Goal: Task Accomplishment & Management: Complete application form

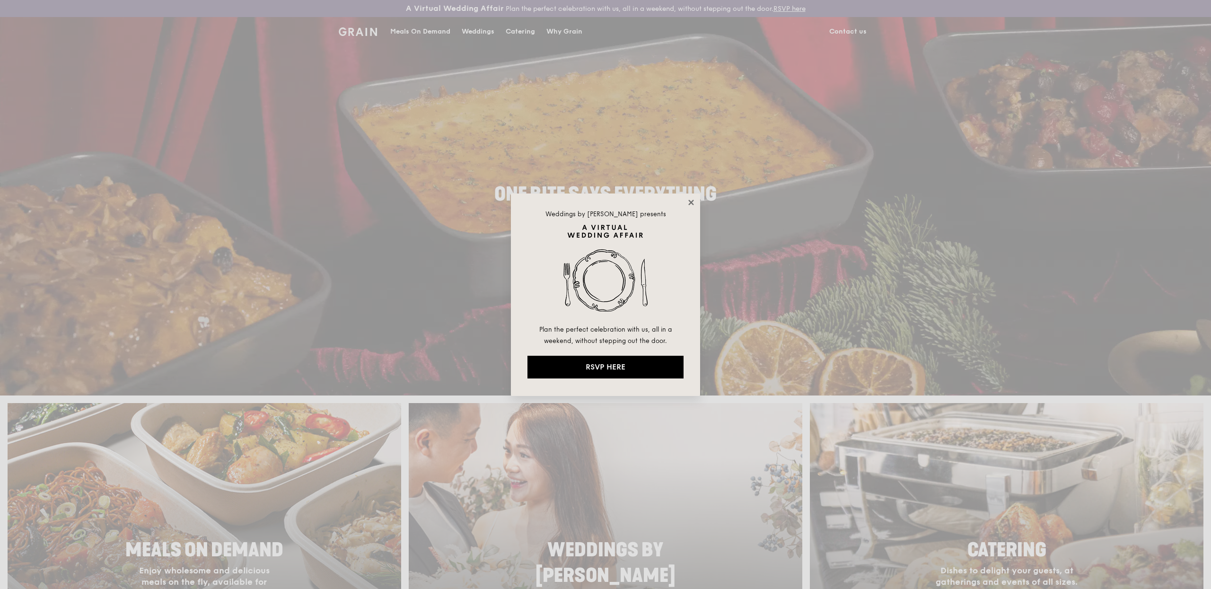
click at [692, 198] on div "Weddings by [PERSON_NAME] presents Plan the perfect celebration with us, all in…" at bounding box center [605, 295] width 189 height 203
click at [687, 200] on icon at bounding box center [691, 202] width 9 height 9
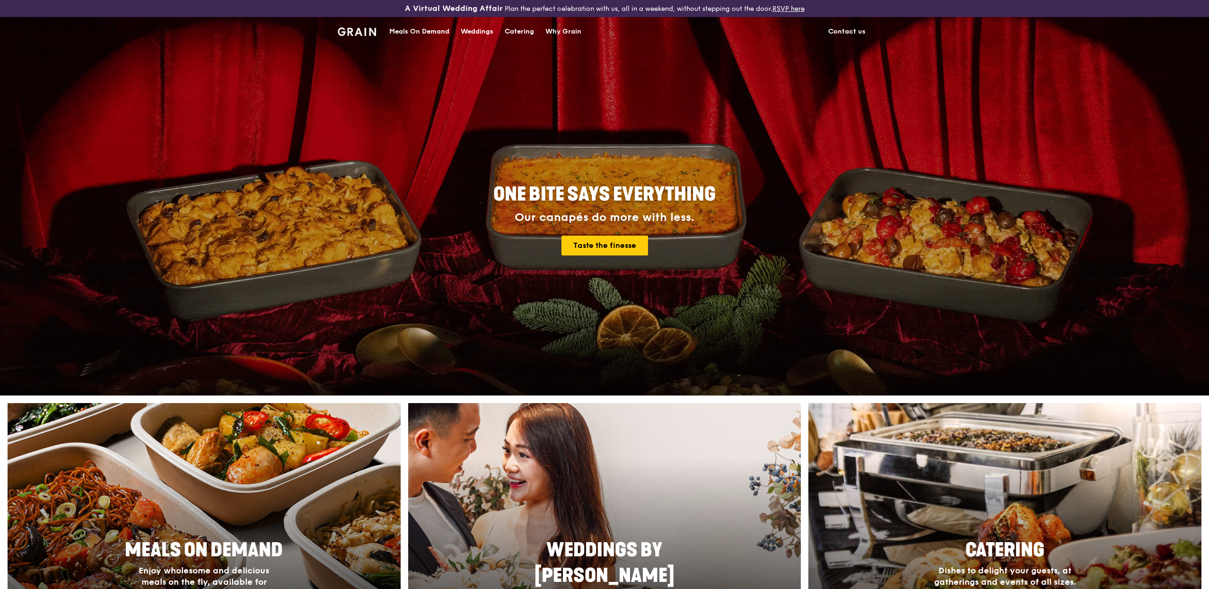
click at [409, 32] on div "Meals On Demand" at bounding box center [419, 32] width 60 height 28
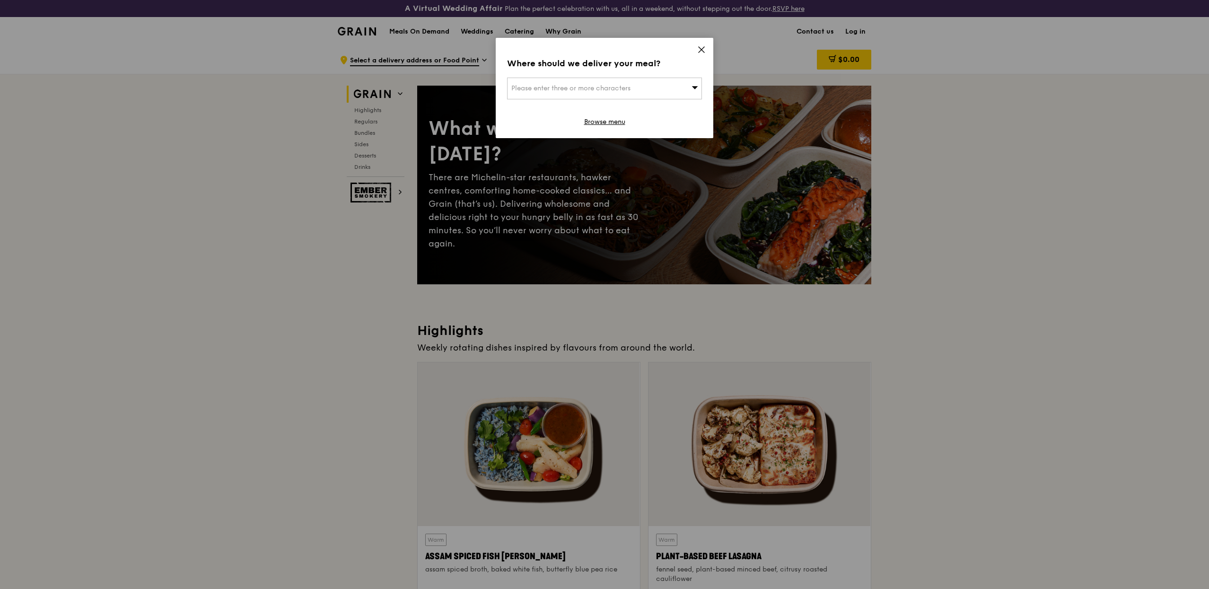
click at [696, 53] on div "Where should we deliver your meal? Please enter three or more characters Browse…" at bounding box center [605, 88] width 218 height 100
click at [706, 47] on div "Where should we deliver your meal? Please enter three or more characters Browse…" at bounding box center [605, 88] width 218 height 100
click at [701, 48] on icon at bounding box center [702, 50] width 6 height 6
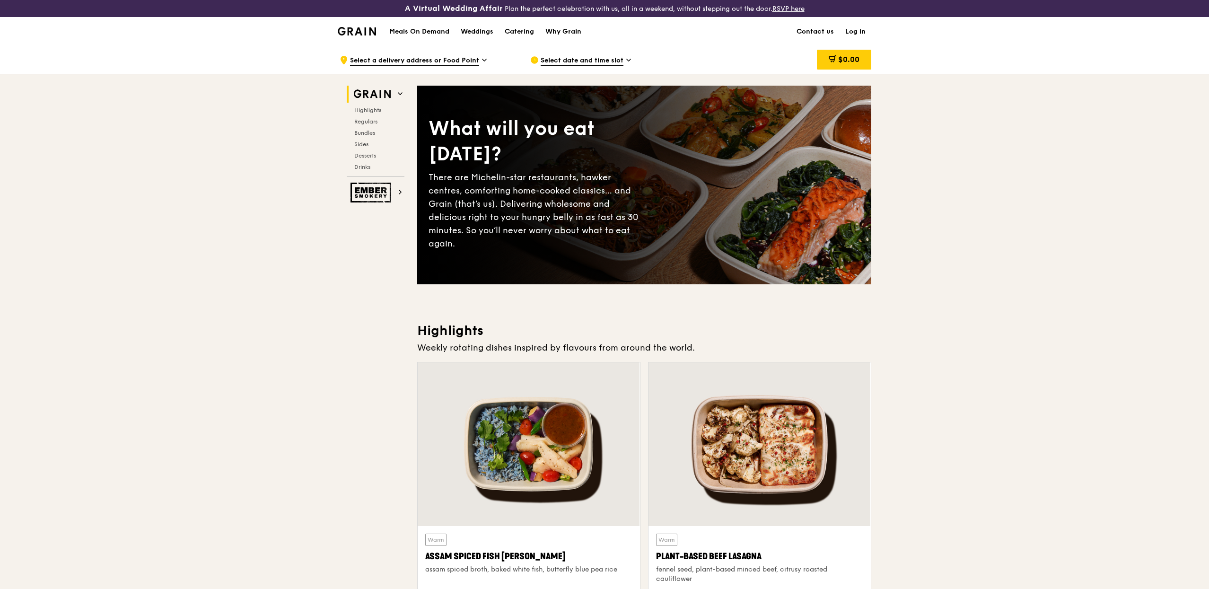
click at [862, 31] on link "Log in" at bounding box center [856, 32] width 32 height 28
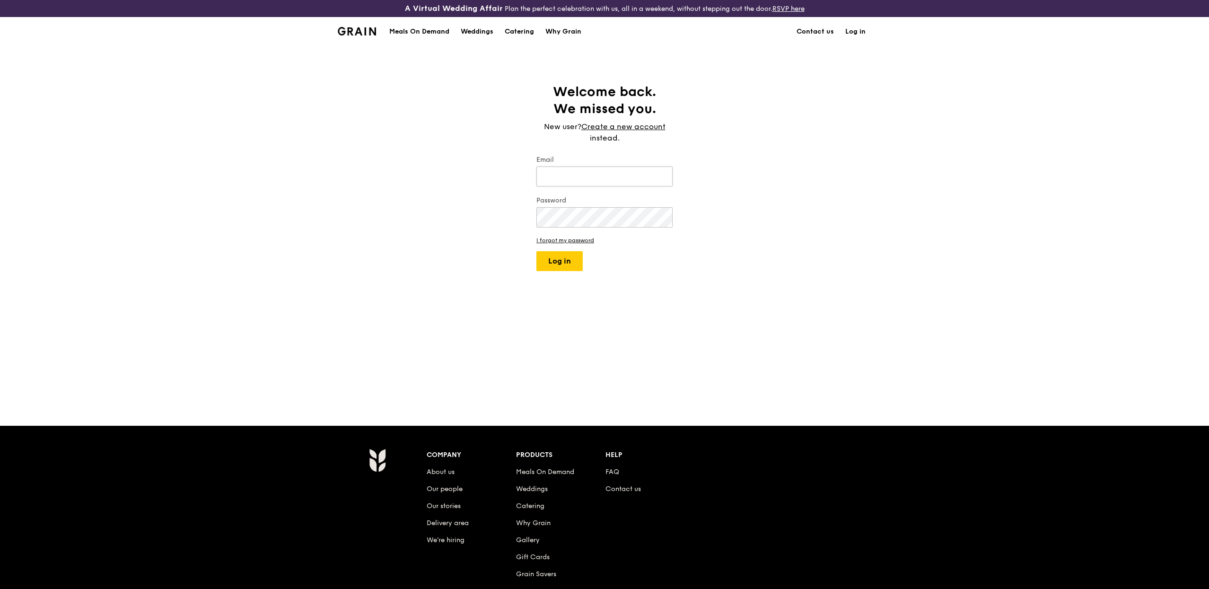
click at [614, 168] on input "Email" at bounding box center [605, 177] width 136 height 20
type input "[PERSON_NAME][EMAIL_ADDRESS][DOMAIN_NAME]"
click at [555, 263] on button "Log in" at bounding box center [560, 261] width 46 height 20
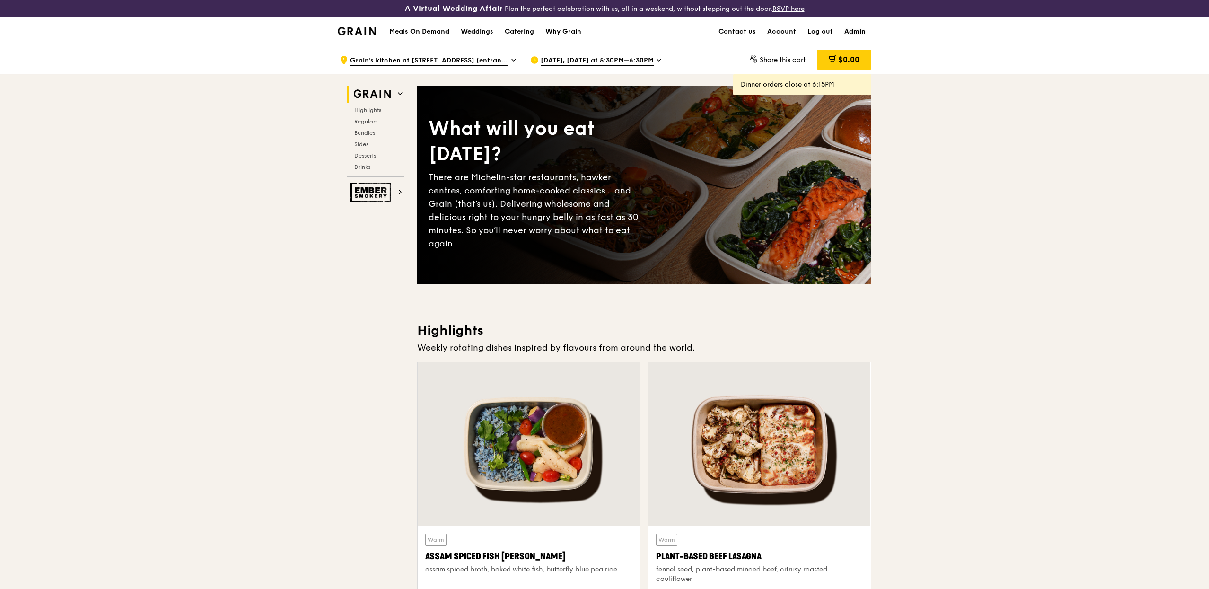
click at [863, 34] on link "Admin" at bounding box center [855, 32] width 33 height 28
select select "100"
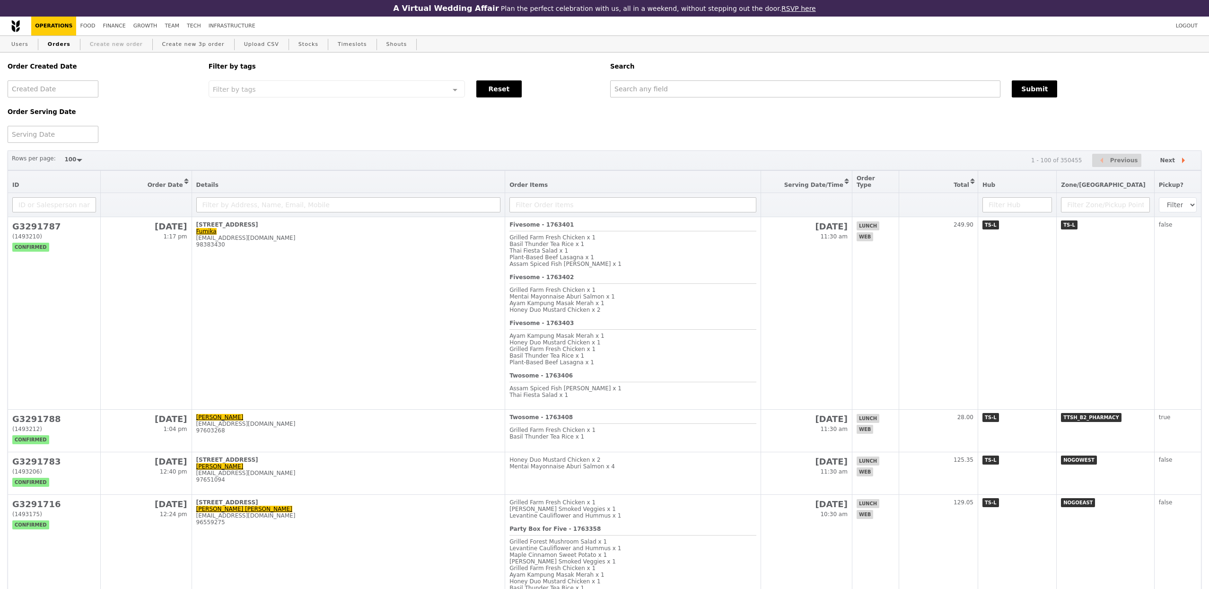
click at [127, 43] on link "Create new order" at bounding box center [116, 44] width 61 height 17
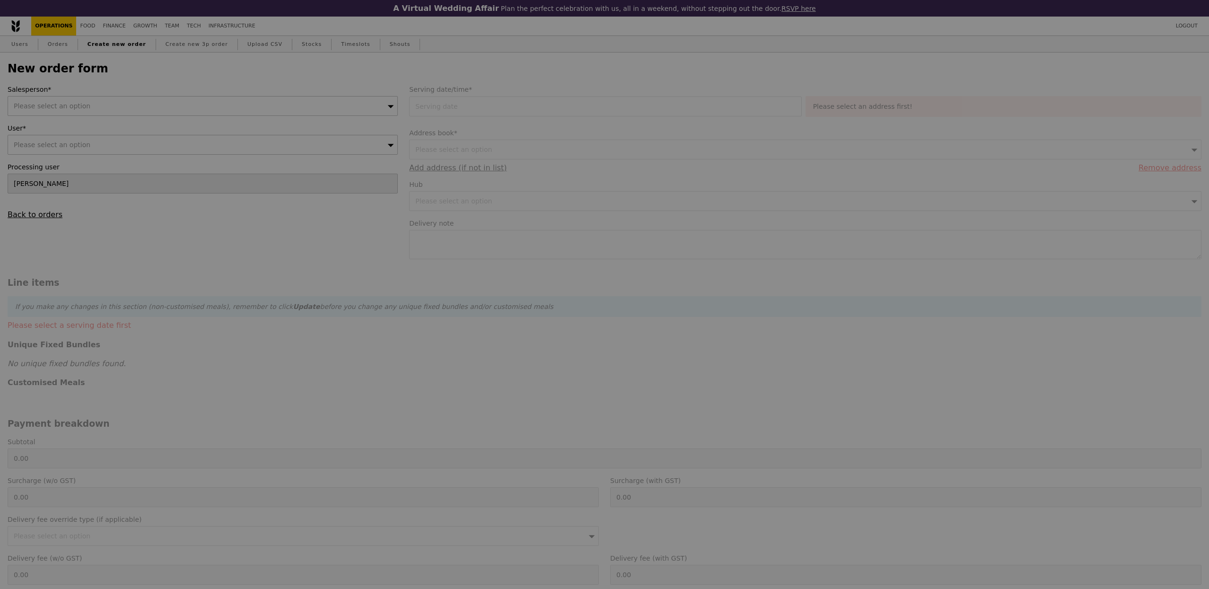
type input "Confirm"
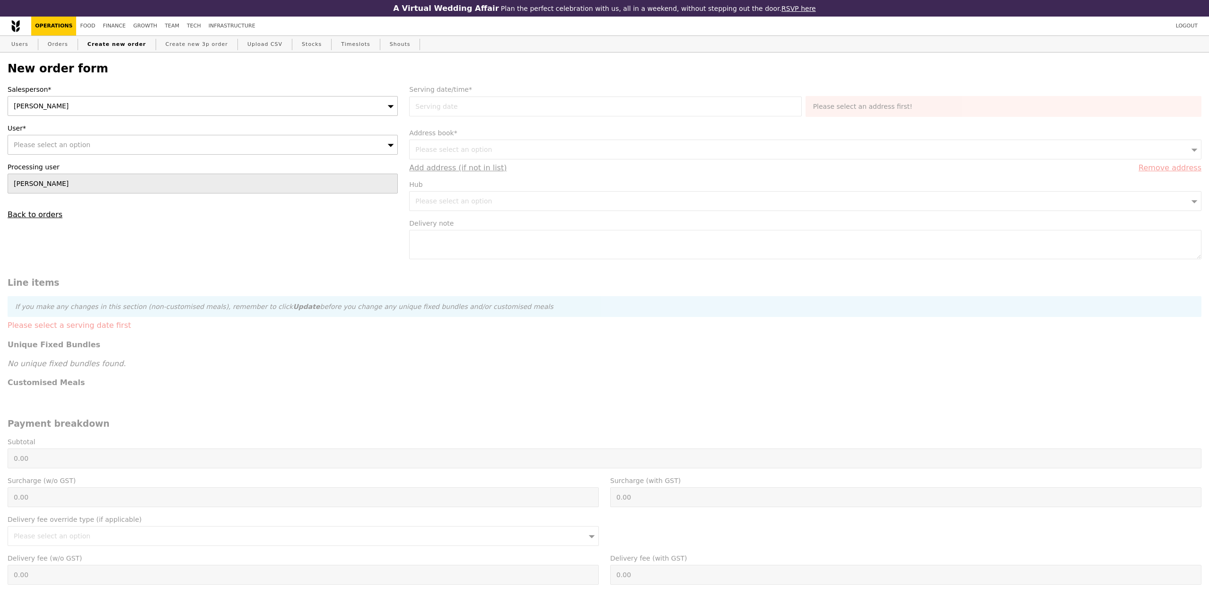
click at [100, 142] on div "Please select an option" at bounding box center [203, 145] width 390 height 20
type input "[EMAIL_ADDRESS][DOMAIN_NAME]"
type input "Confirm"
type input "[EMAIL_ADDRESS][DOMAIN_NAME]"
type input "Confirm"
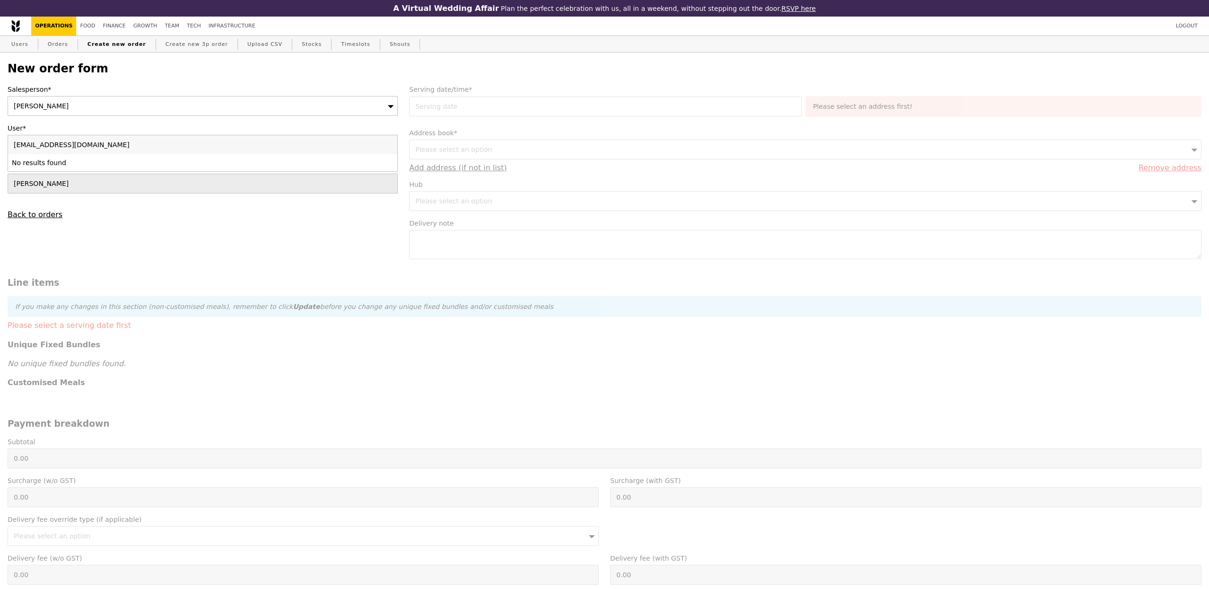
type input "[EMAIL_ADDRESS][DOMAIN_NAME]"
click at [27, 45] on link "Users" at bounding box center [20, 44] width 25 height 17
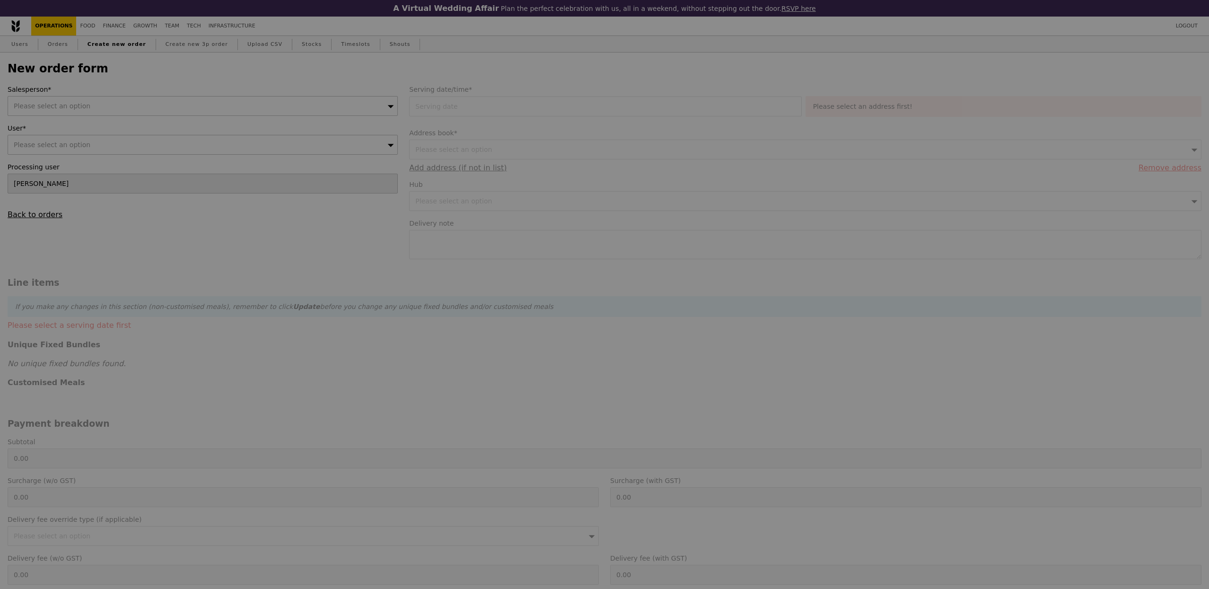
type input "Confirm"
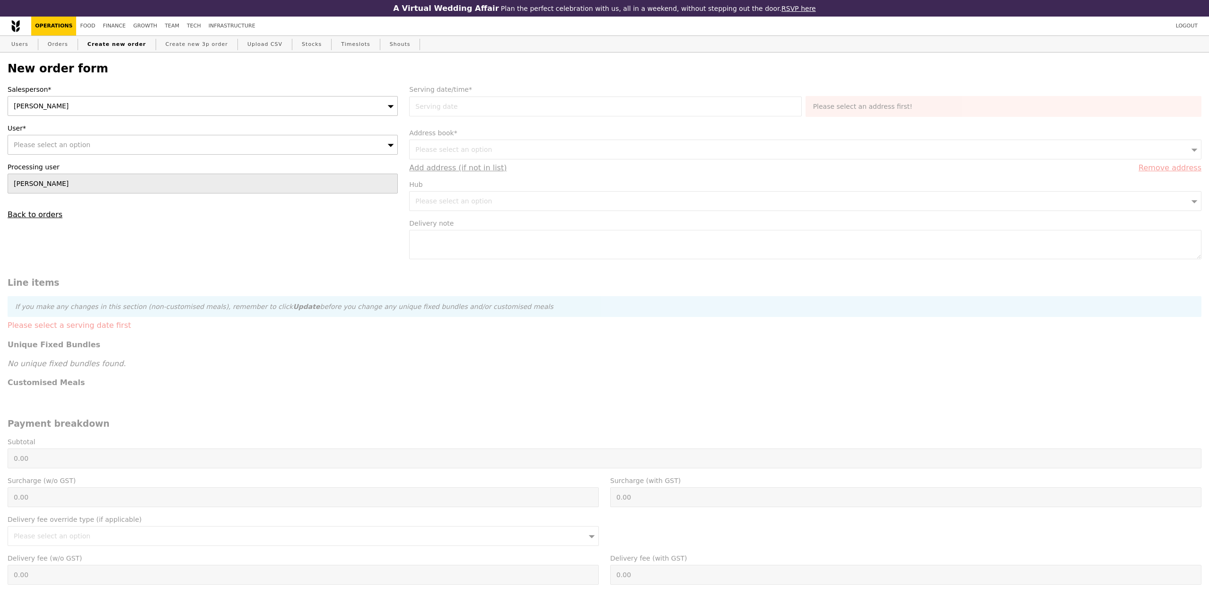
click at [143, 141] on div "Please select an option" at bounding box center [203, 145] width 390 height 20
type input "xinyi.choy@okg.com"
type input "Confirm"
type input "xinyi.choy@okg.com"
click at [26, 44] on link "Users" at bounding box center [20, 44] width 25 height 17
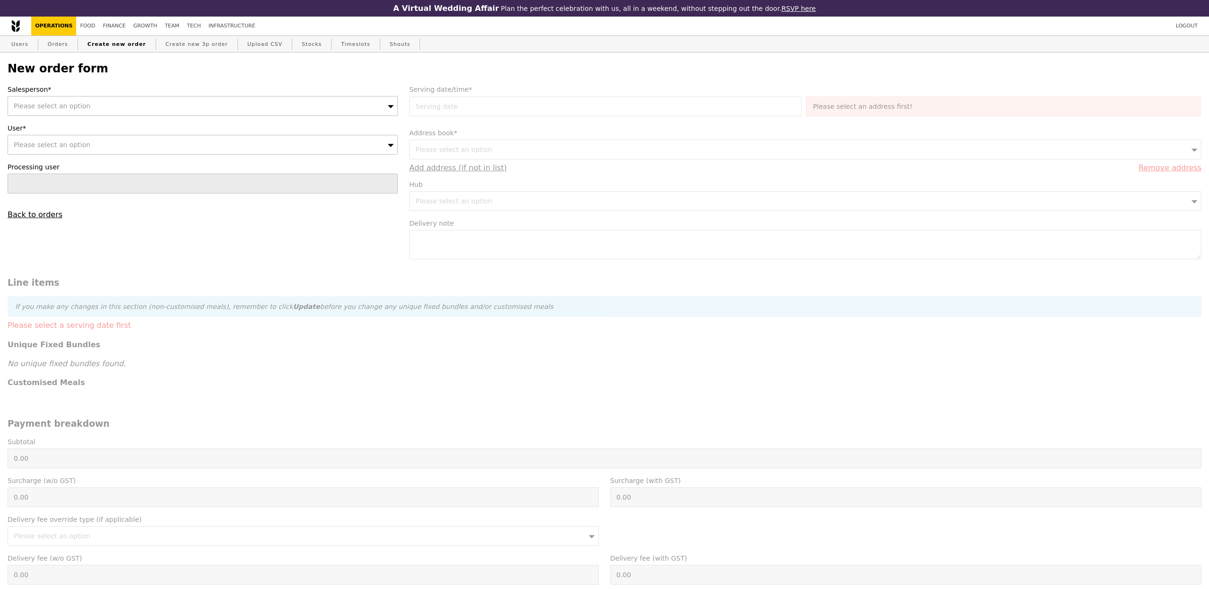
click at [88, 143] on div "Please select an option" at bounding box center [203, 145] width 390 height 20
type input "Confirm"
type input "81121272"
click at [53, 167] on div "[PERSON_NAME] ([EMAIL_ADDRESS][DOMAIN_NAME])" at bounding box center [155, 162] width 286 height 9
click at [96, 101] on div "Please select an option" at bounding box center [203, 106] width 390 height 20
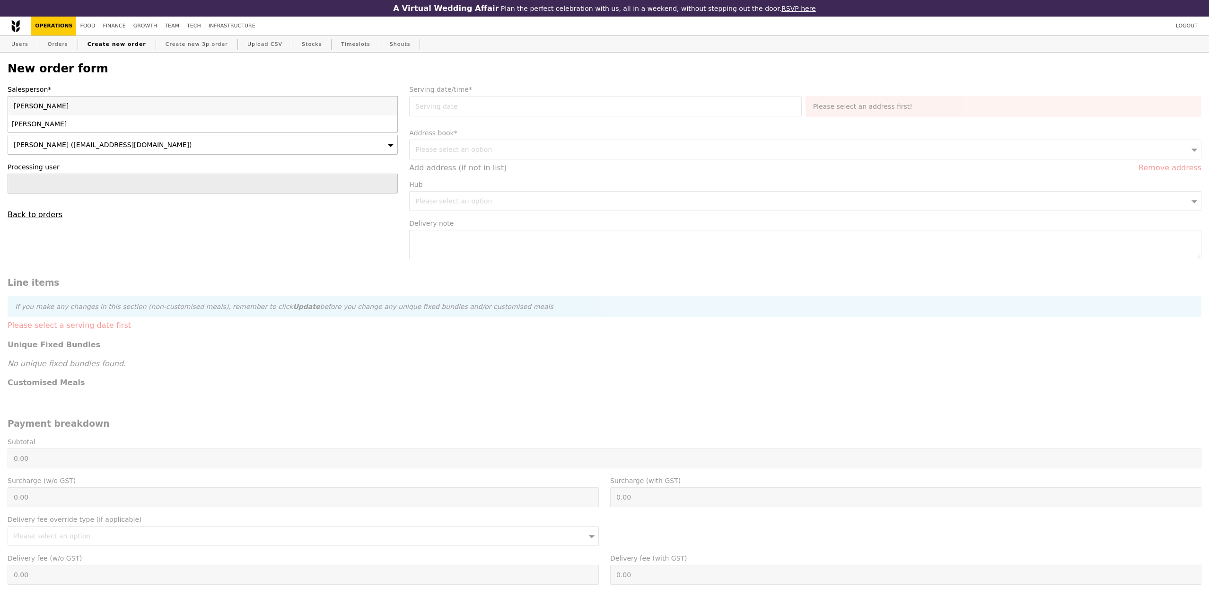
type input "josh"
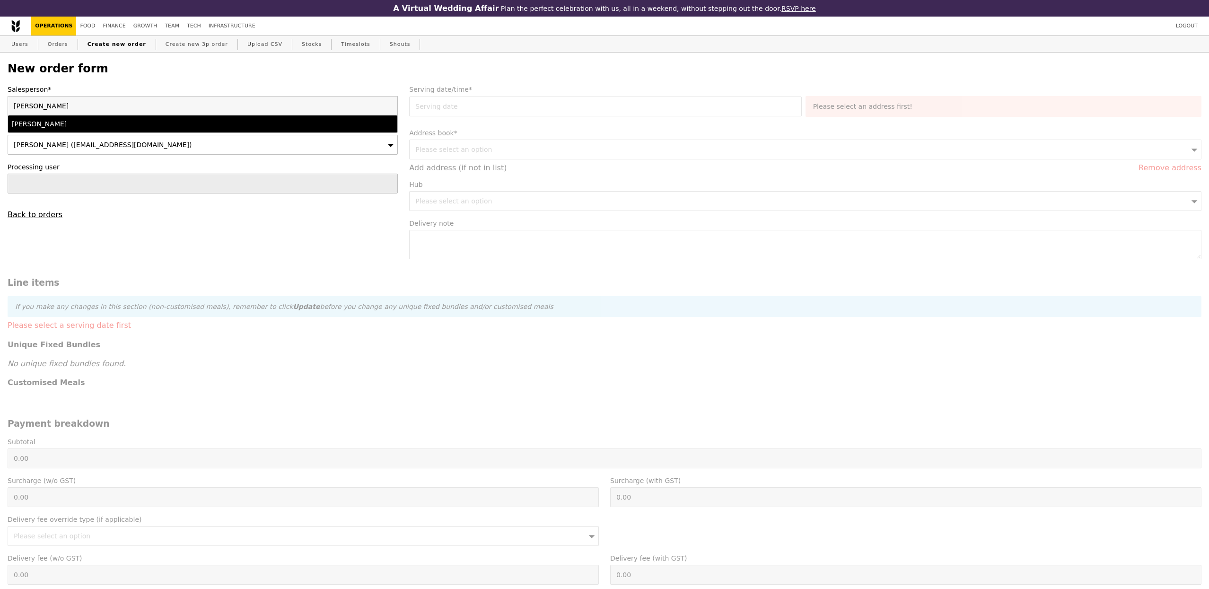
type input "Loading..."
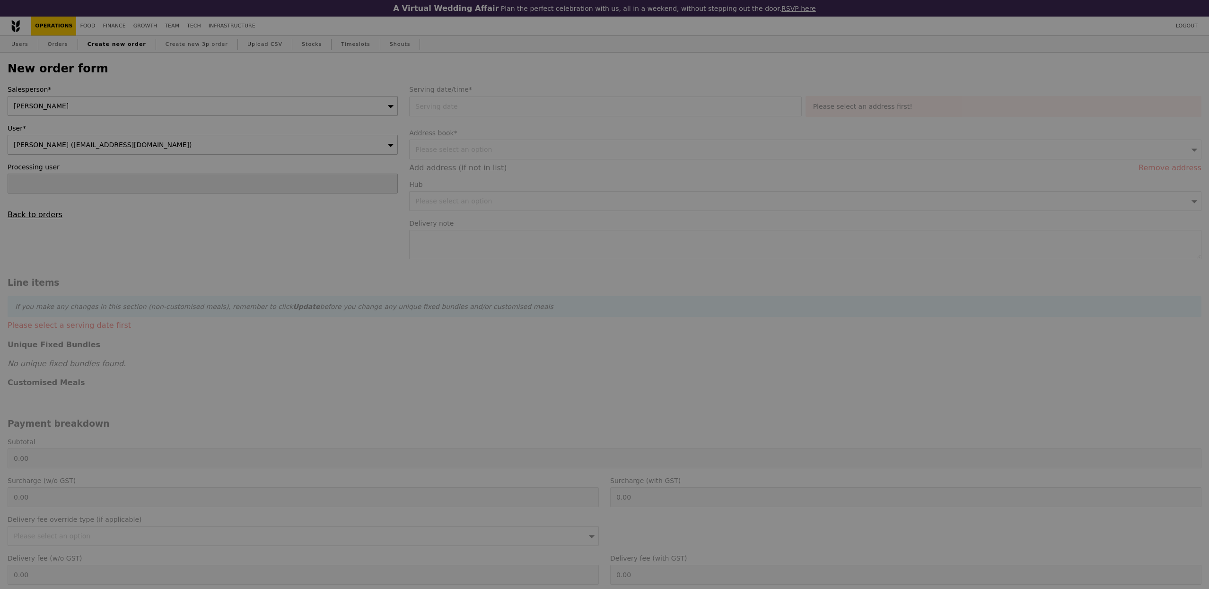
type input "13.76"
type input "15.00"
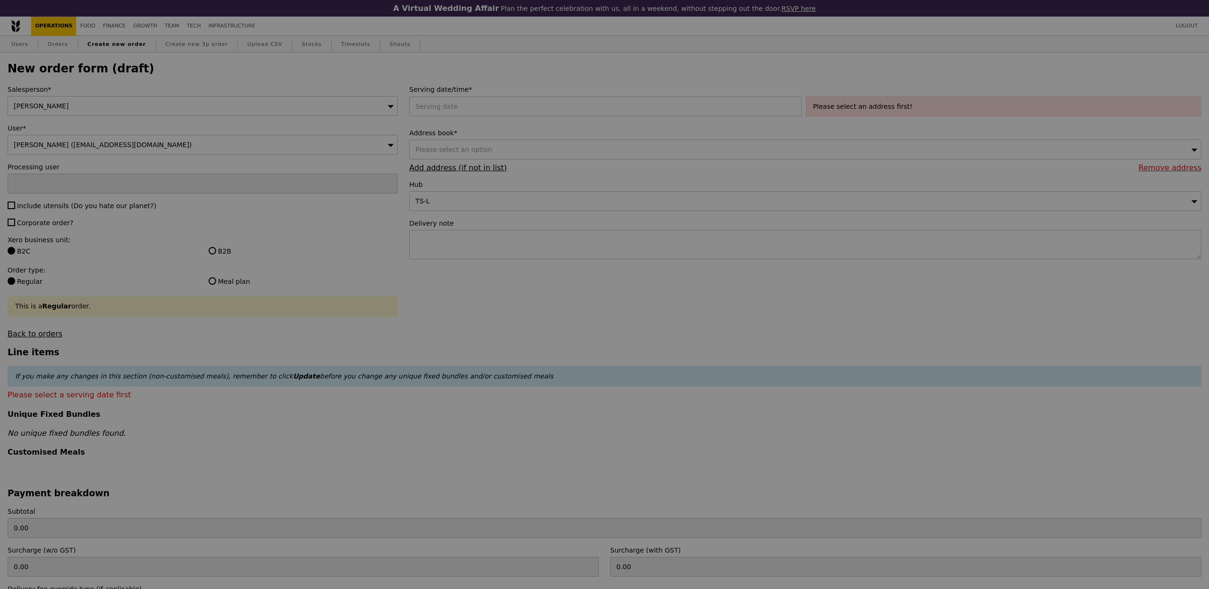
type input "Confirm"
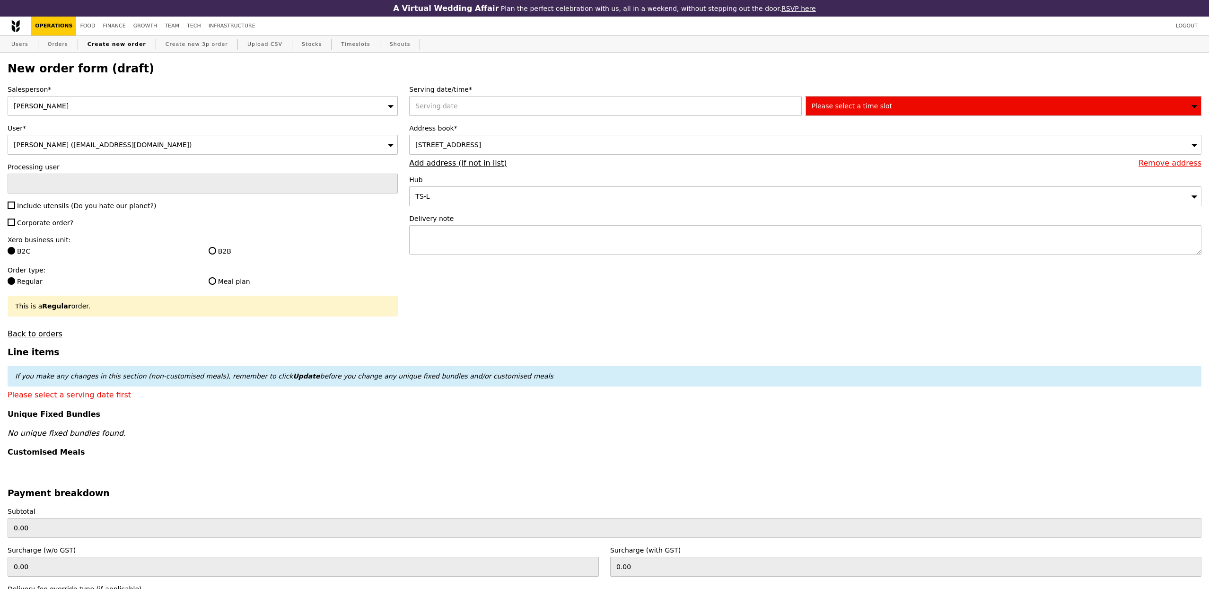
click at [538, 123] on label "Address book*" at bounding box center [805, 127] width 793 height 9
click at [538, 117] on div "Serving date/time* Please select a time slot Address book* 100 Commonwealth Cre…" at bounding box center [806, 174] width 804 height 179
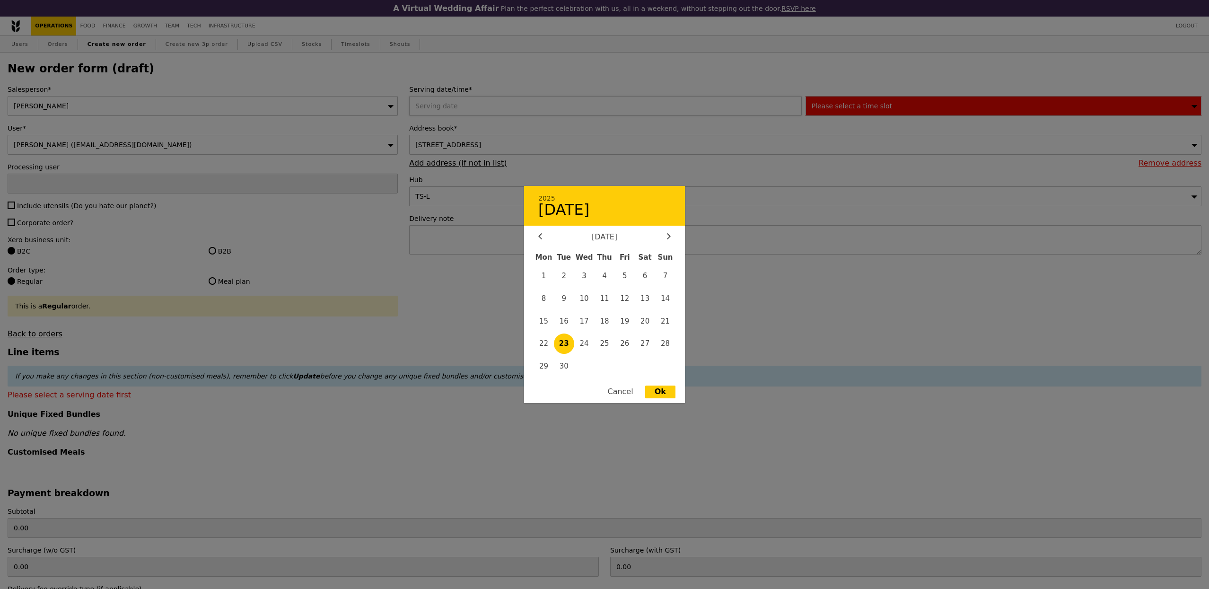
click at [550, 108] on div "2025 23 September September 2025 Mon Tue Wed Thu Fri Sat Sun 1 2 3 4 5 6 7 8 9 …" at bounding box center [607, 106] width 396 height 20
click at [626, 346] on span "26" at bounding box center [625, 344] width 20 height 20
type input "26 Sep 2025"
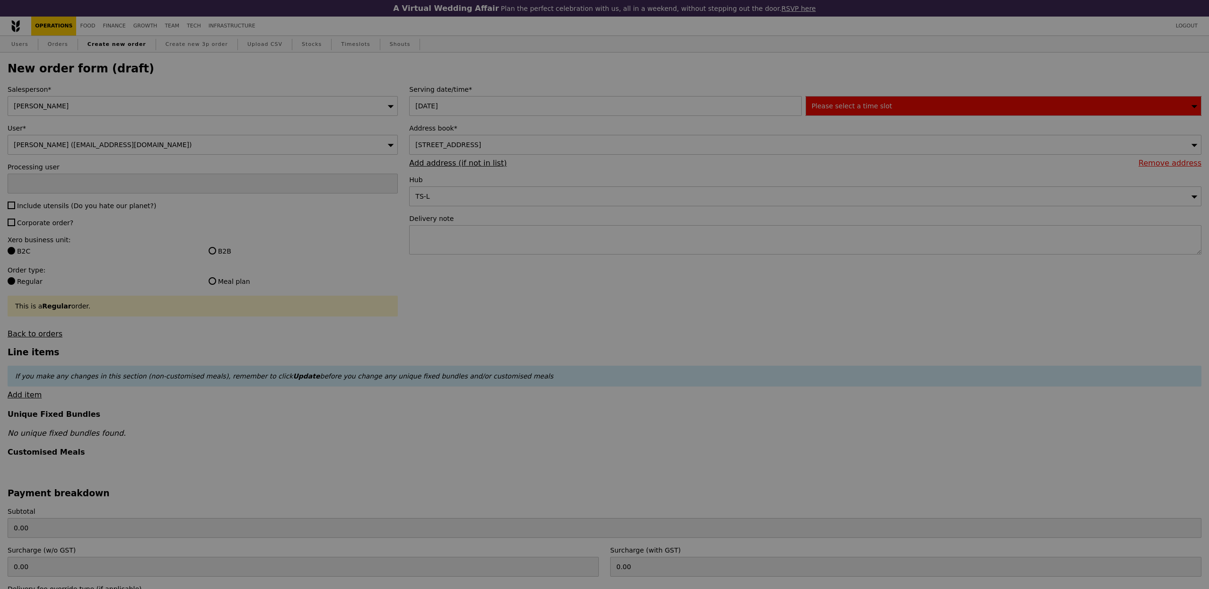
click at [623, 147] on div at bounding box center [604, 294] width 1209 height 589
click at [621, 147] on div at bounding box center [604, 294] width 1209 height 589
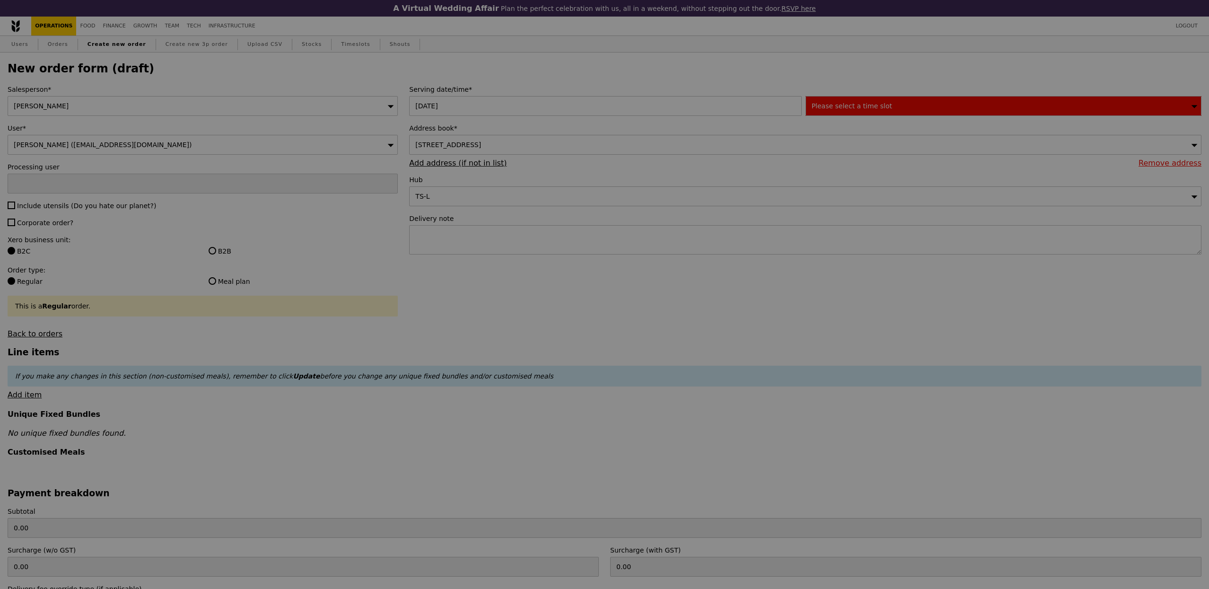
click at [621, 147] on div at bounding box center [604, 294] width 1209 height 589
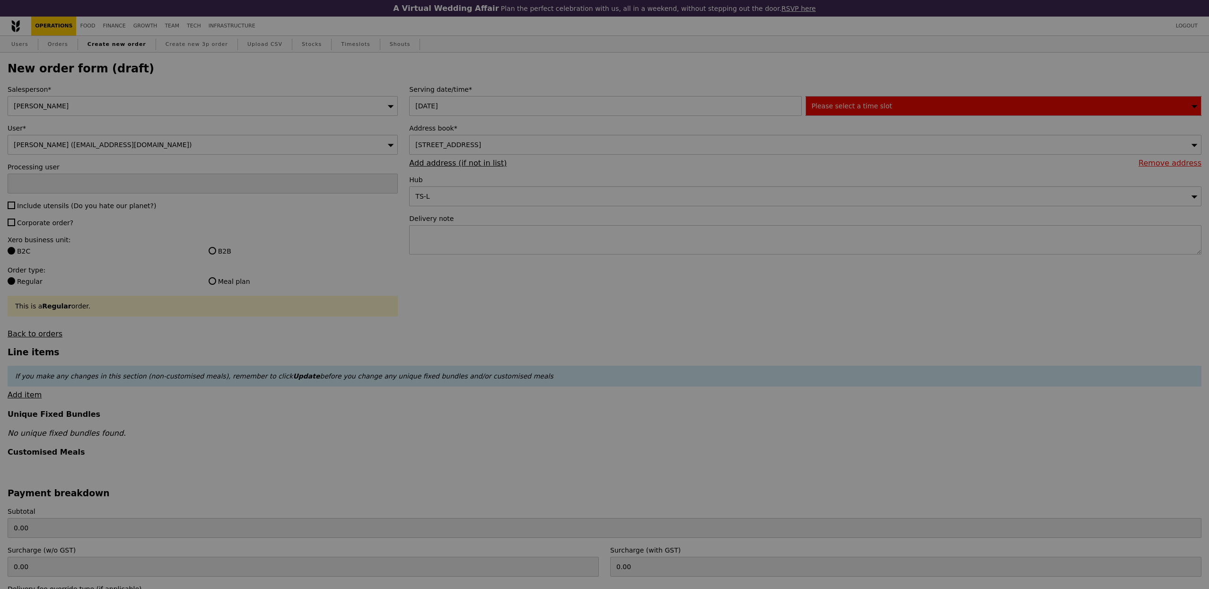
click at [621, 147] on div at bounding box center [604, 294] width 1209 height 589
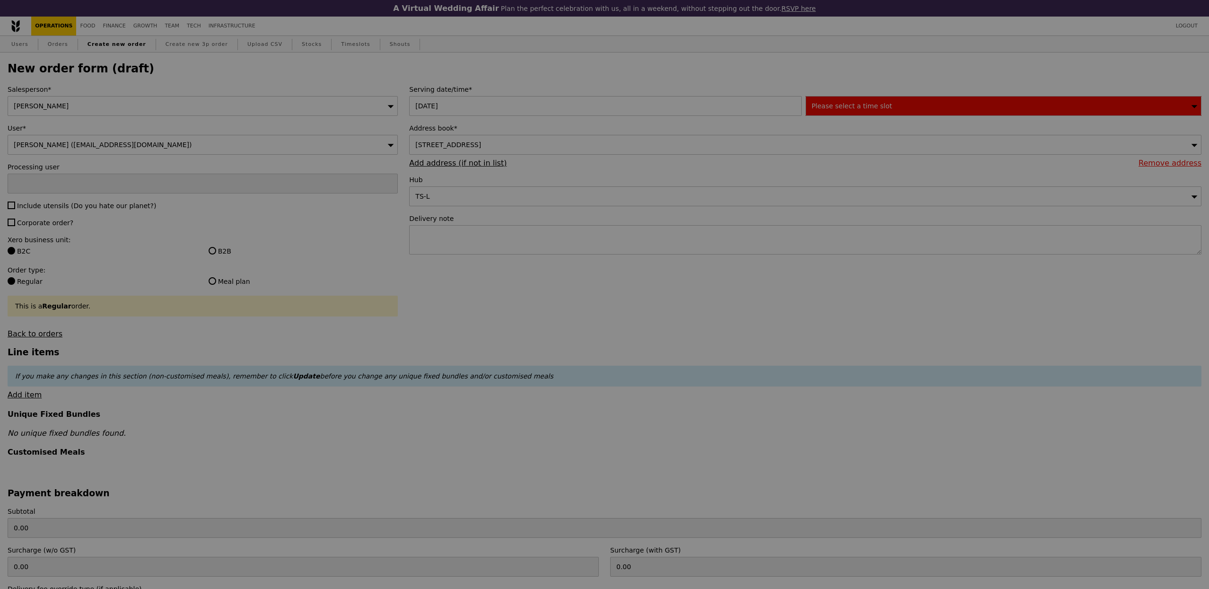
click at [621, 147] on div at bounding box center [604, 294] width 1209 height 589
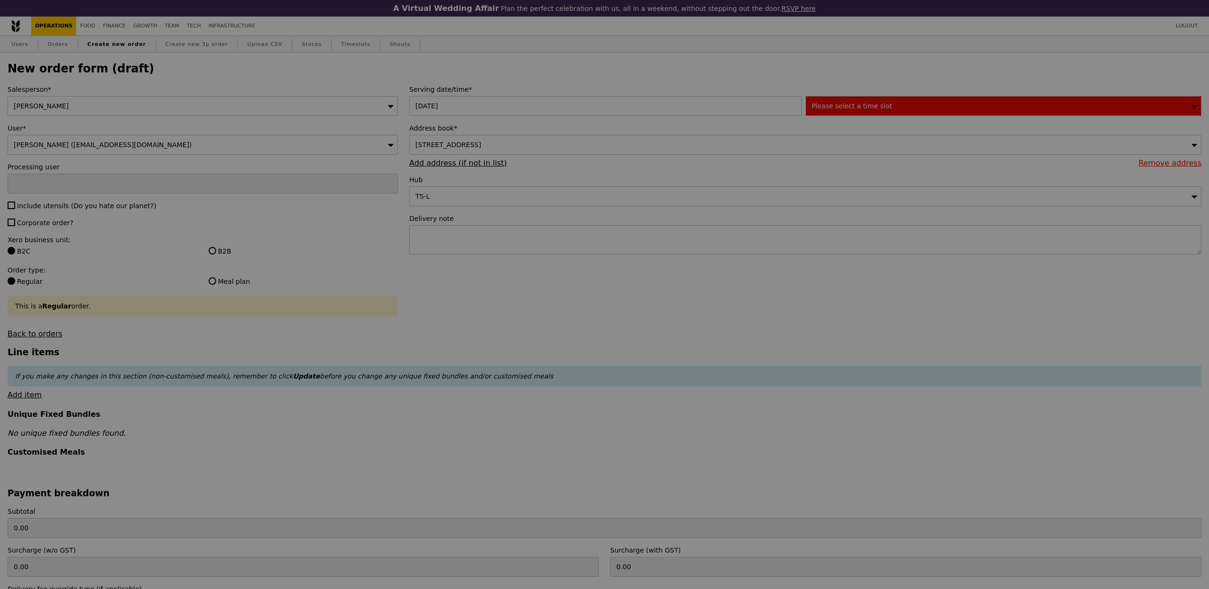
click at [621, 147] on div at bounding box center [604, 294] width 1209 height 589
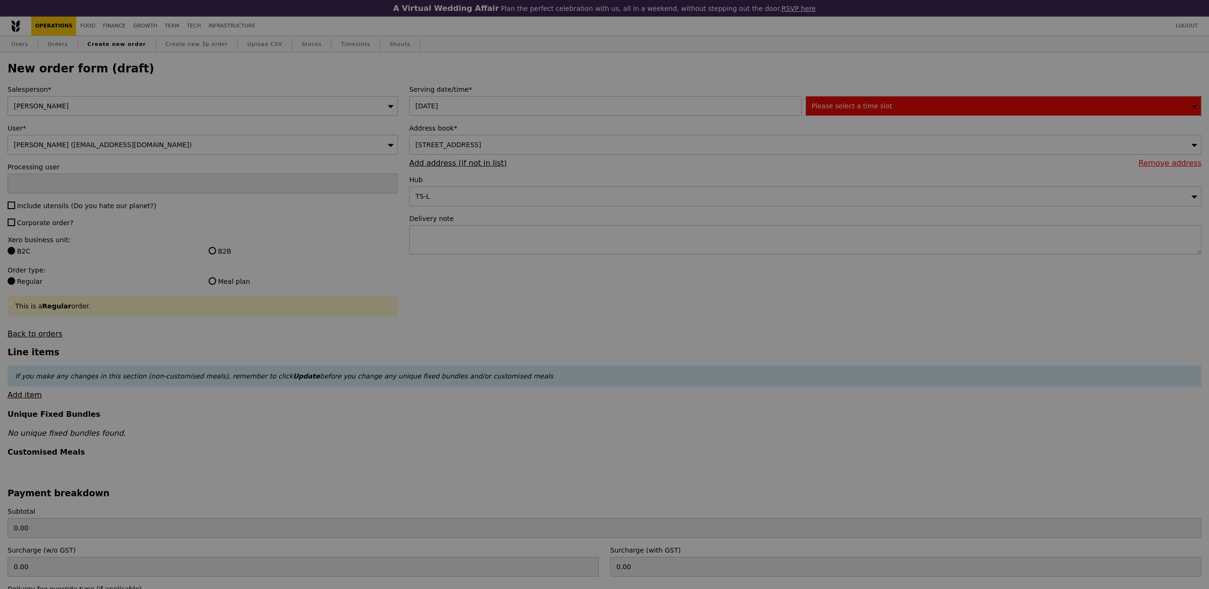
click at [621, 147] on div at bounding box center [604, 294] width 1209 height 589
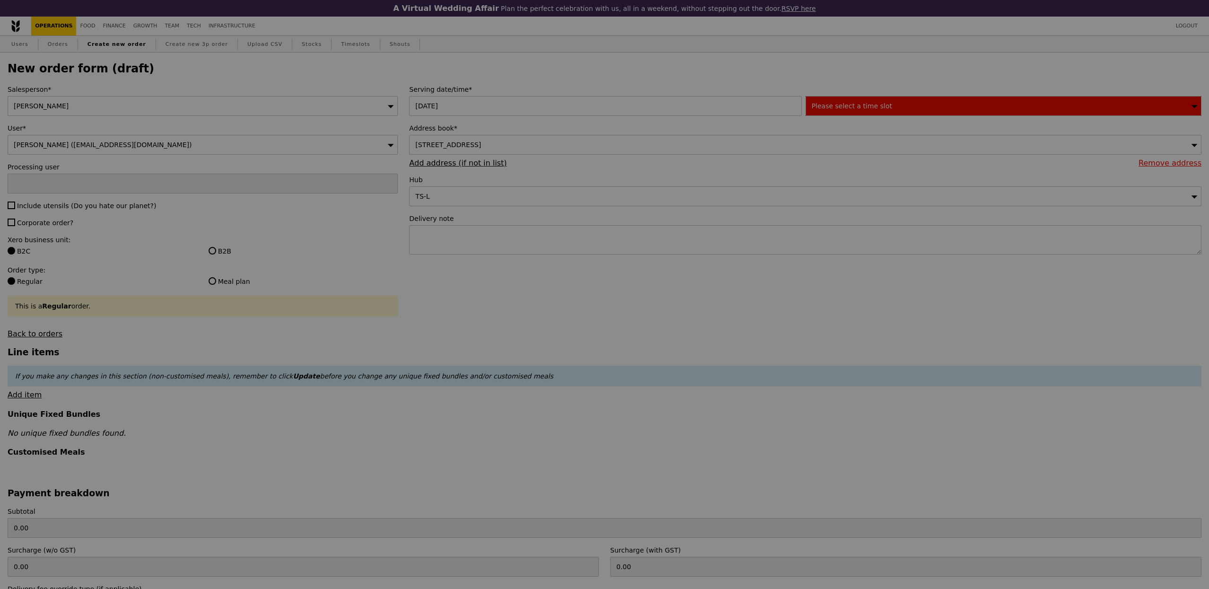
click at [621, 147] on div at bounding box center [604, 294] width 1209 height 589
type input "Confirm"
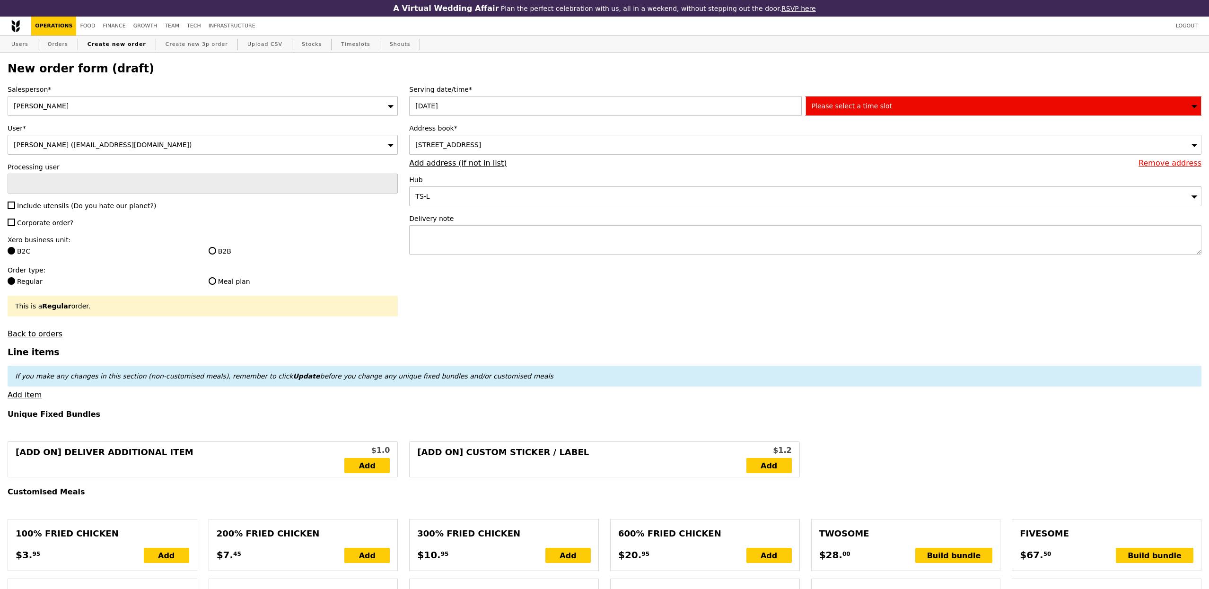
click at [540, 150] on div "100 Commonwealth Crescent, #null-null, Singapore 140100" at bounding box center [805, 145] width 793 height 20
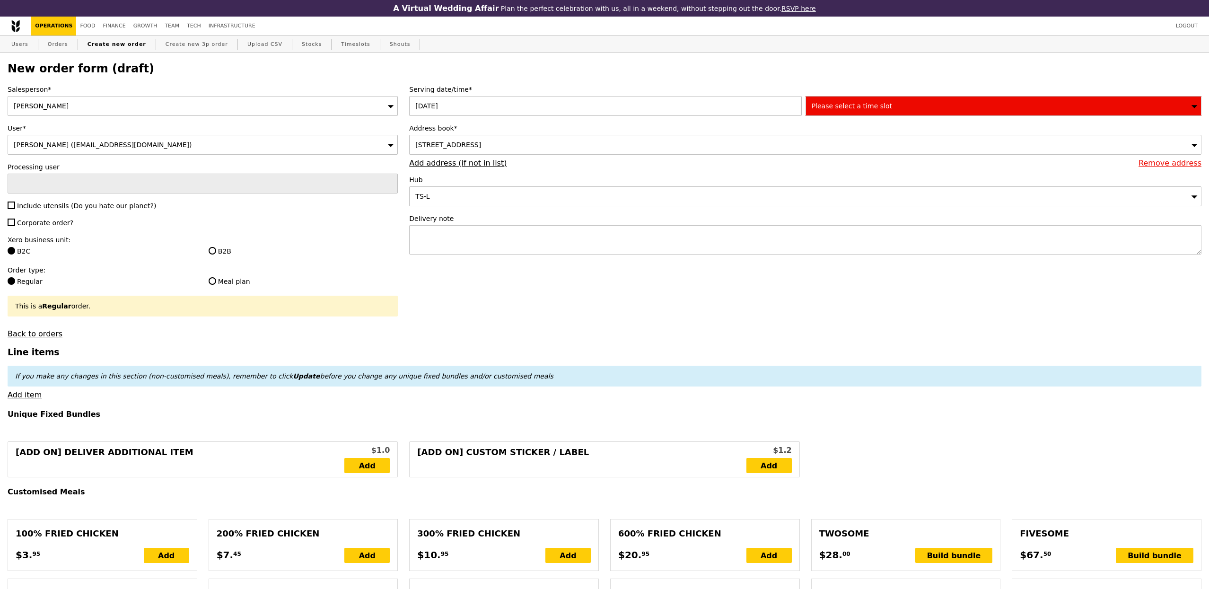
click at [460, 158] on div "Address book* 100 Commonwealth Crescent, #null-null, Singapore 140100 Remove ad…" at bounding box center [805, 145] width 793 height 44
click at [460, 164] on link "Add address (if not in list)" at bounding box center [457, 163] width 97 height 9
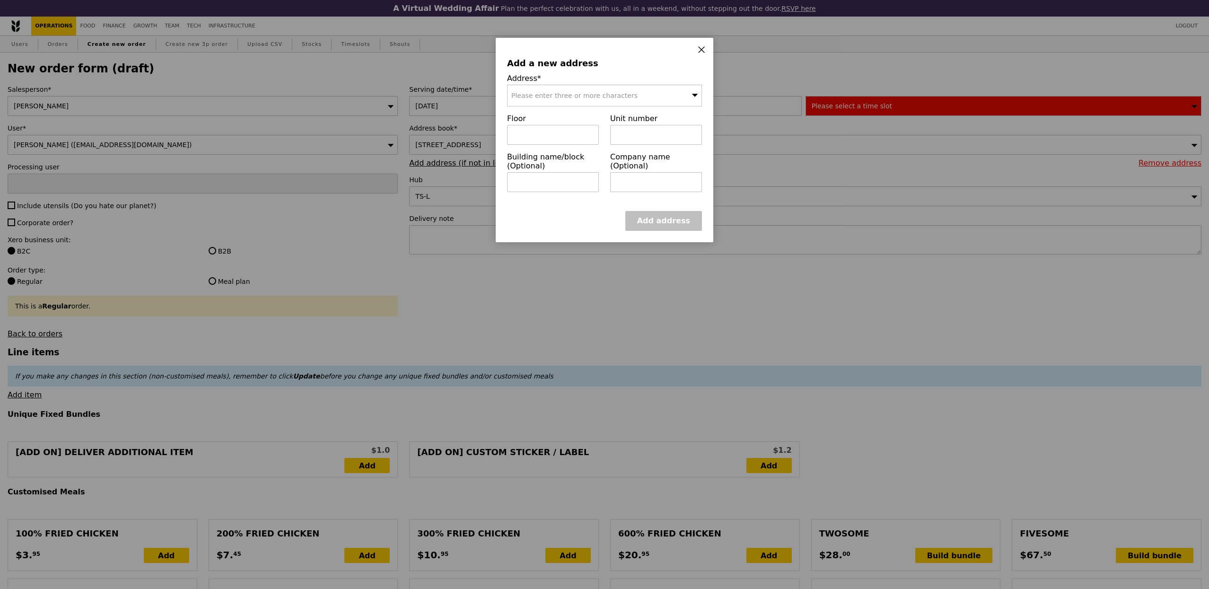
click at [552, 94] on span "Please enter three or more characters" at bounding box center [574, 96] width 126 height 8
type input "018982"
click at [571, 114] on div "12 Marina Boulevard" at bounding box center [581, 114] width 140 height 9
click at [565, 134] on input "text" at bounding box center [553, 135] width 92 height 20
type input "36"
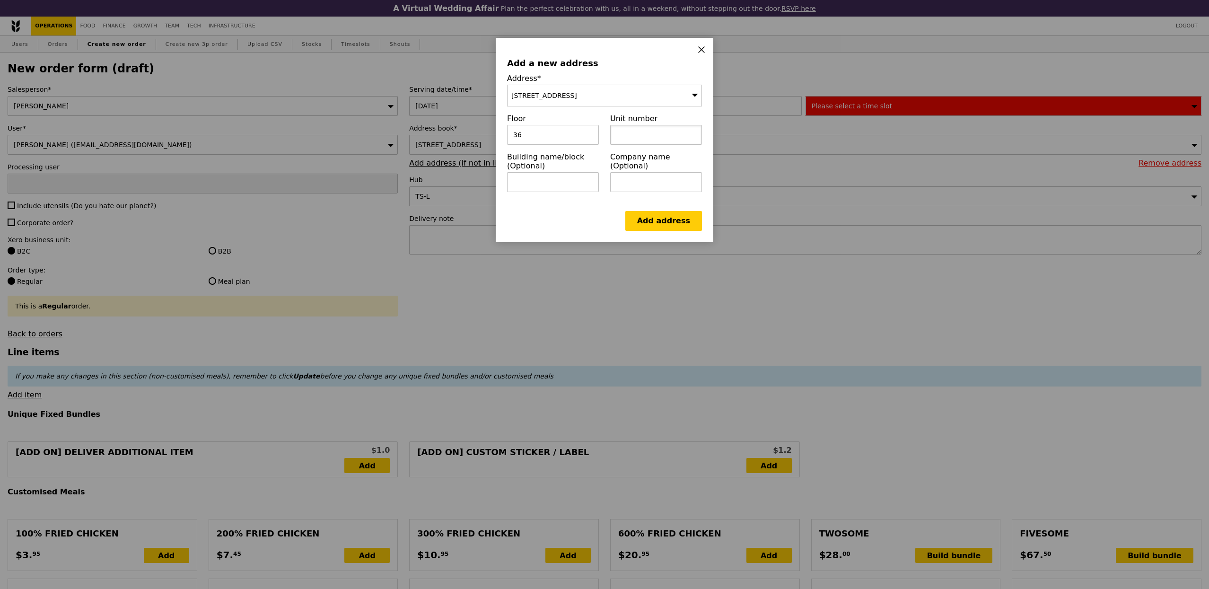
click at [627, 138] on input "text" at bounding box center [656, 135] width 92 height 20
type input "01/02"
click at [634, 176] on input "text" at bounding box center [656, 182] width 92 height 20
paste input "OKBL Pte Ltd"
type input "OKBL Pte Ltd"
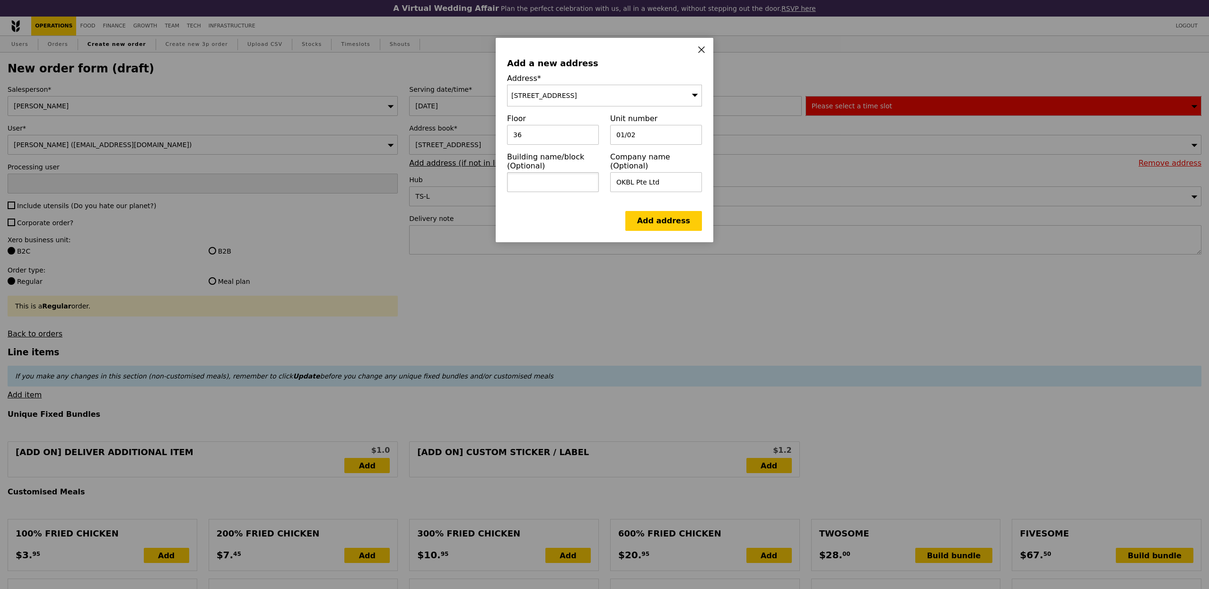
click at [542, 180] on input "text" at bounding box center [553, 182] width 92 height 20
paste input "MBFC Tower 3"
type input "MBFC Tower 3"
click at [649, 225] on link "Add address" at bounding box center [664, 221] width 77 height 20
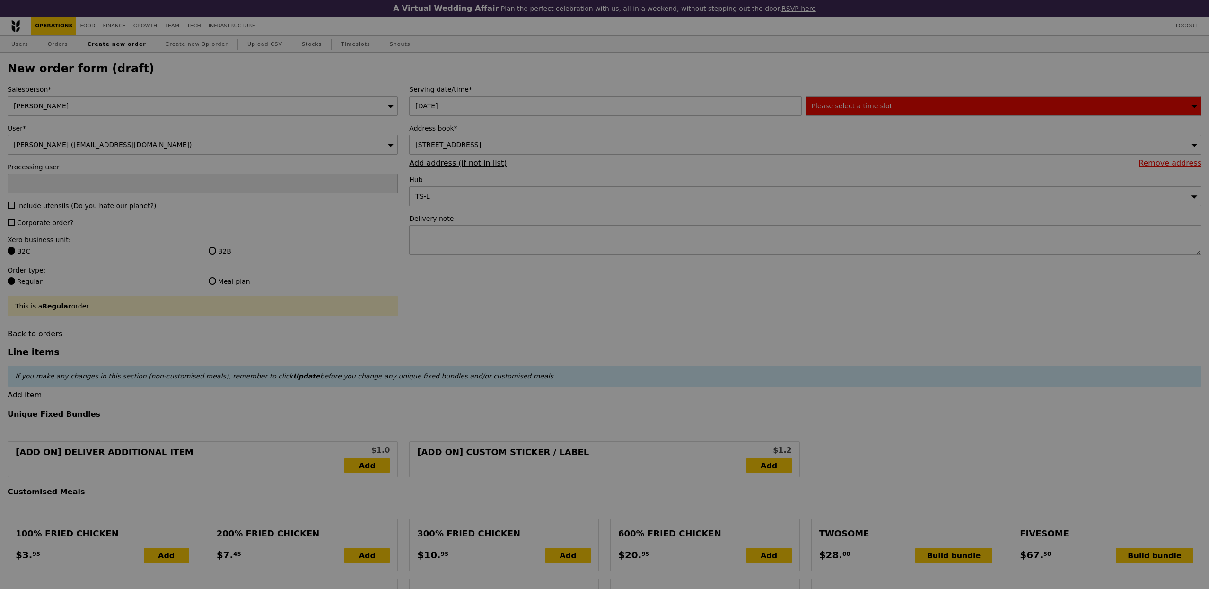
type input "Confirm"
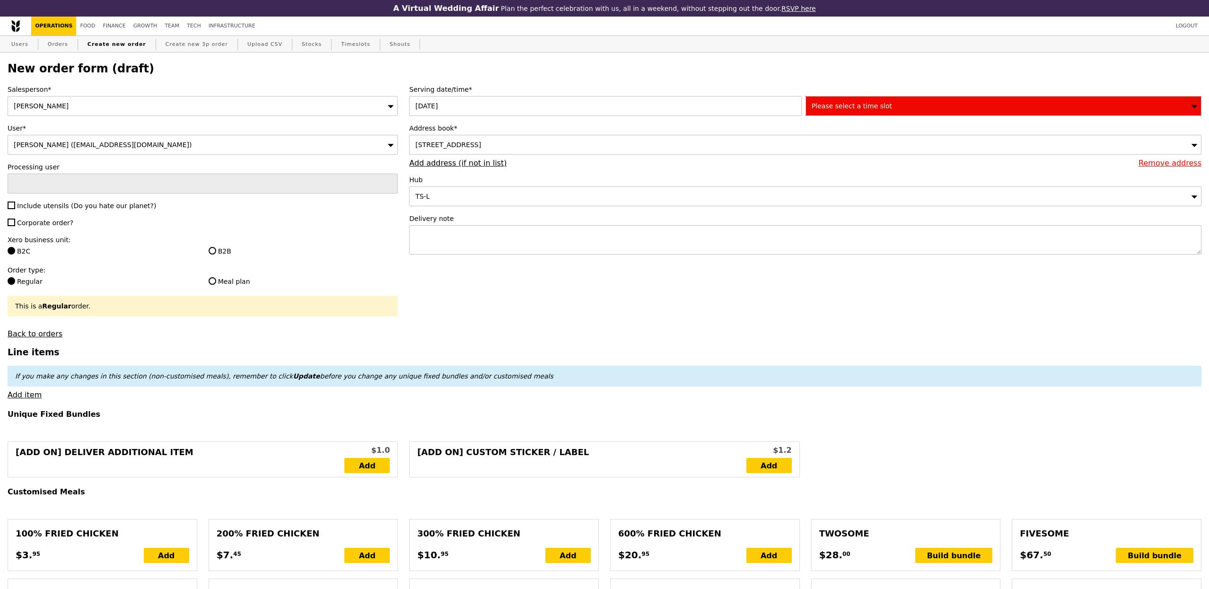
click at [79, 210] on span "Include utensils (Do you hate our planet?)" at bounding box center [86, 206] width 139 height 8
click at [15, 209] on input "Include utensils (Do you hate our planet?)" at bounding box center [12, 206] width 8 height 8
checkbox input "true"
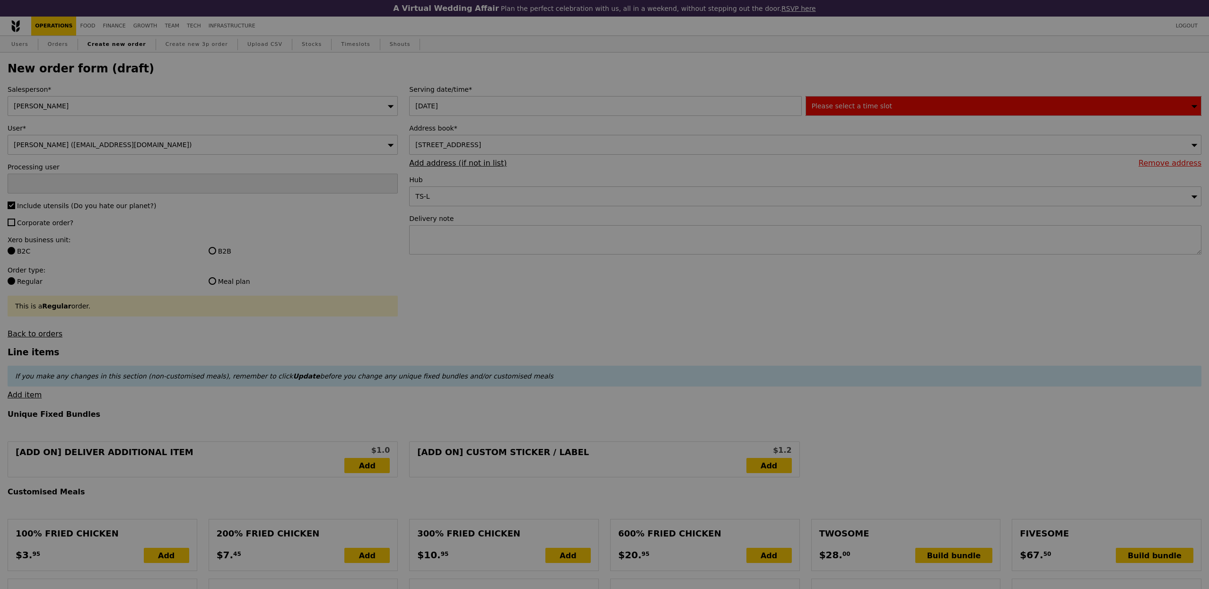
click at [52, 233] on div at bounding box center [604, 294] width 1209 height 589
type input "Confirm"
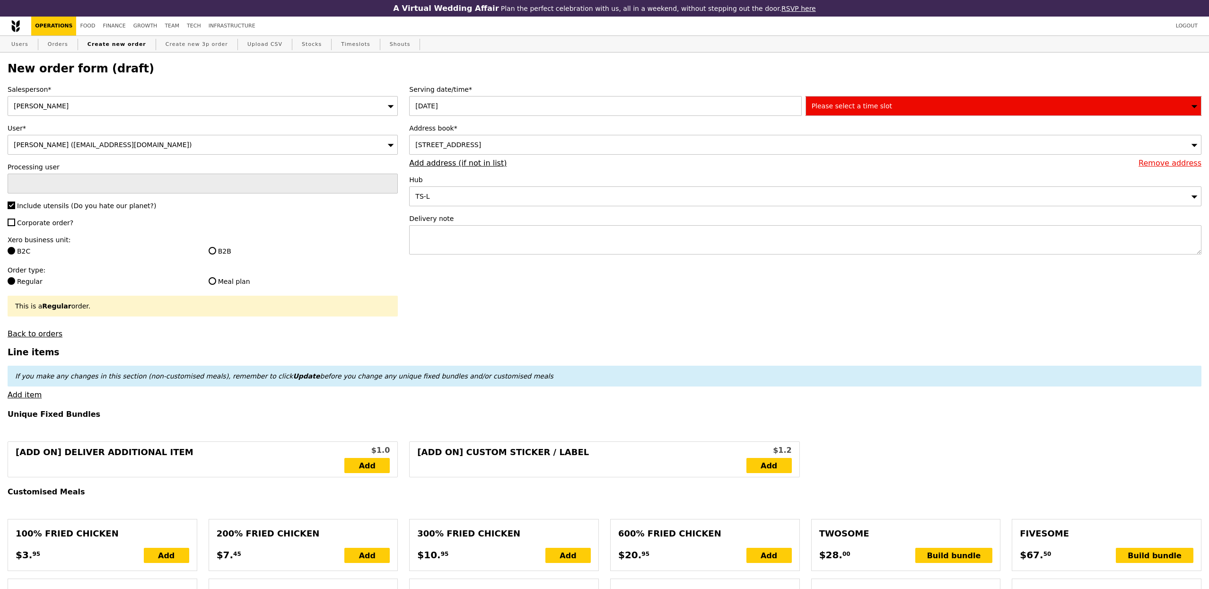
click at [59, 227] on span "Corporate order?" at bounding box center [45, 223] width 56 height 8
click at [15, 226] on input "Corporate order?" at bounding box center [12, 223] width 8 height 8
checkbox input "true"
click at [222, 245] on label "Xero business unit:" at bounding box center [203, 239] width 390 height 9
click at [225, 249] on label "B2B" at bounding box center [304, 251] width 190 height 9
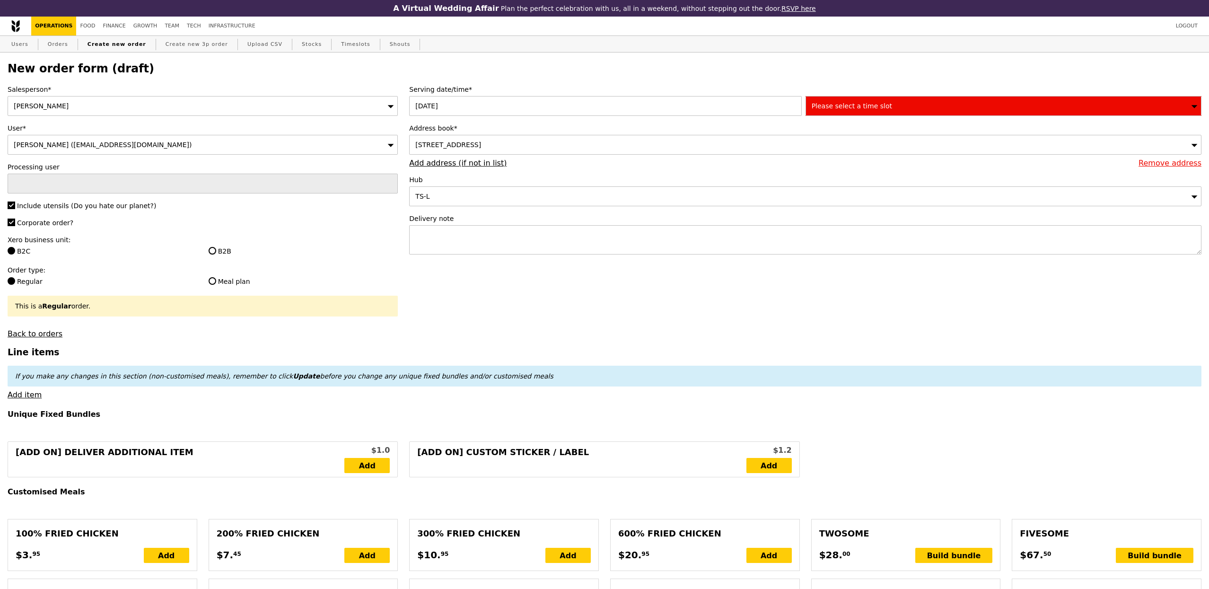
click at [216, 249] on input "B2B" at bounding box center [213, 251] width 8 height 8
radio input "true"
type input "Loading..."
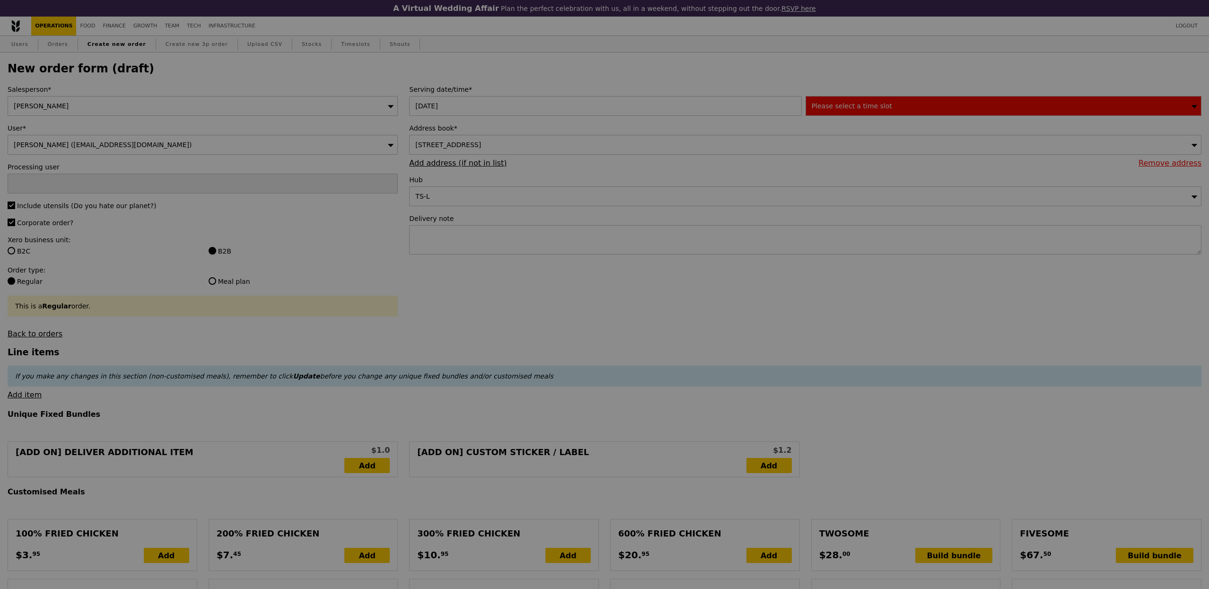
type input "11.47"
type input "12.50"
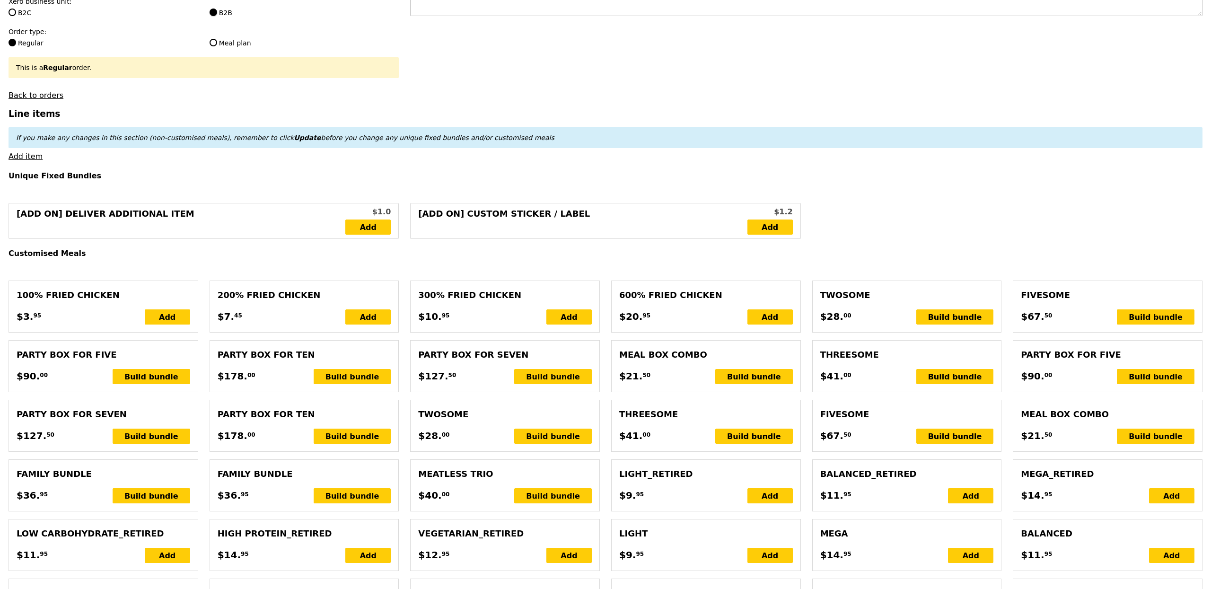
scroll to position [244, 0]
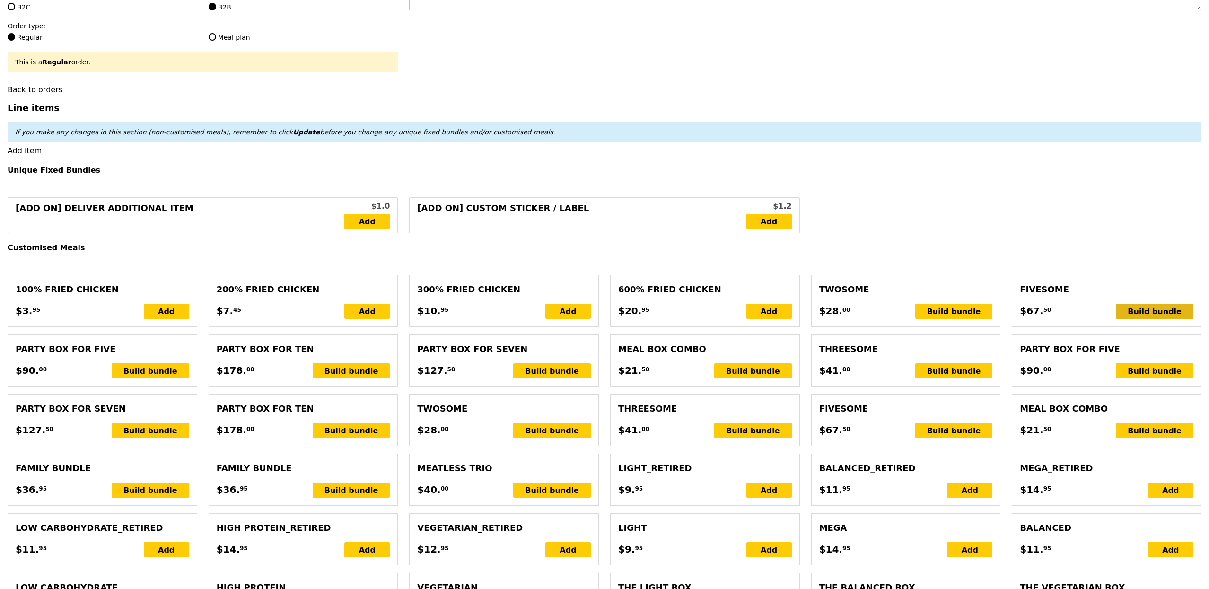
click at [1164, 319] on div "Build bundle" at bounding box center [1155, 311] width 78 height 15
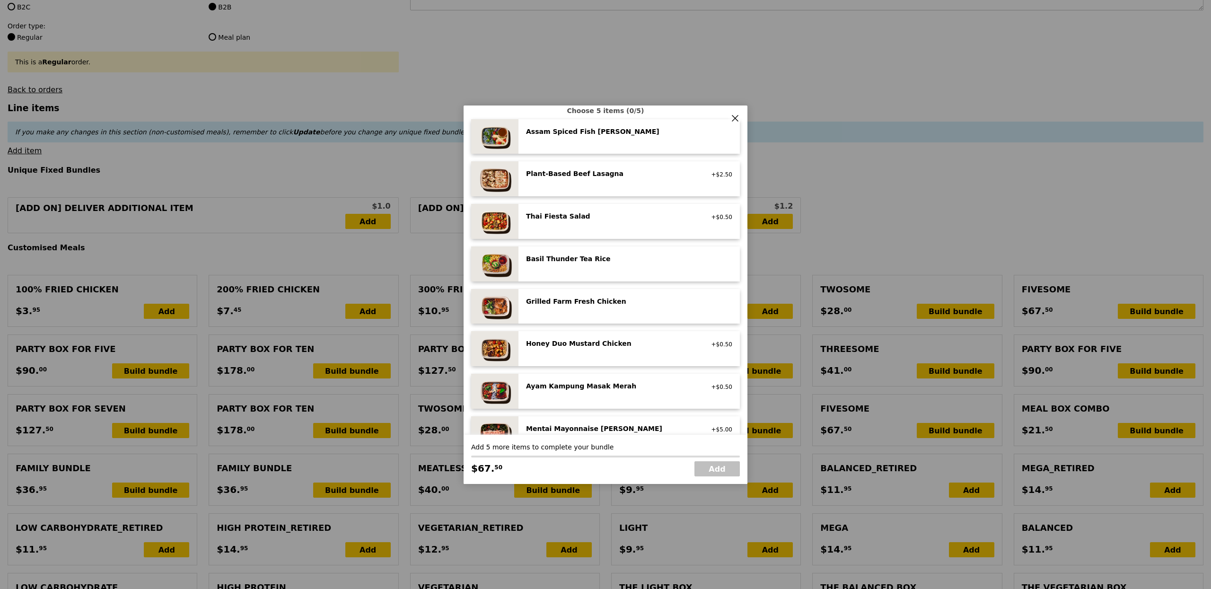
scroll to position [96, 0]
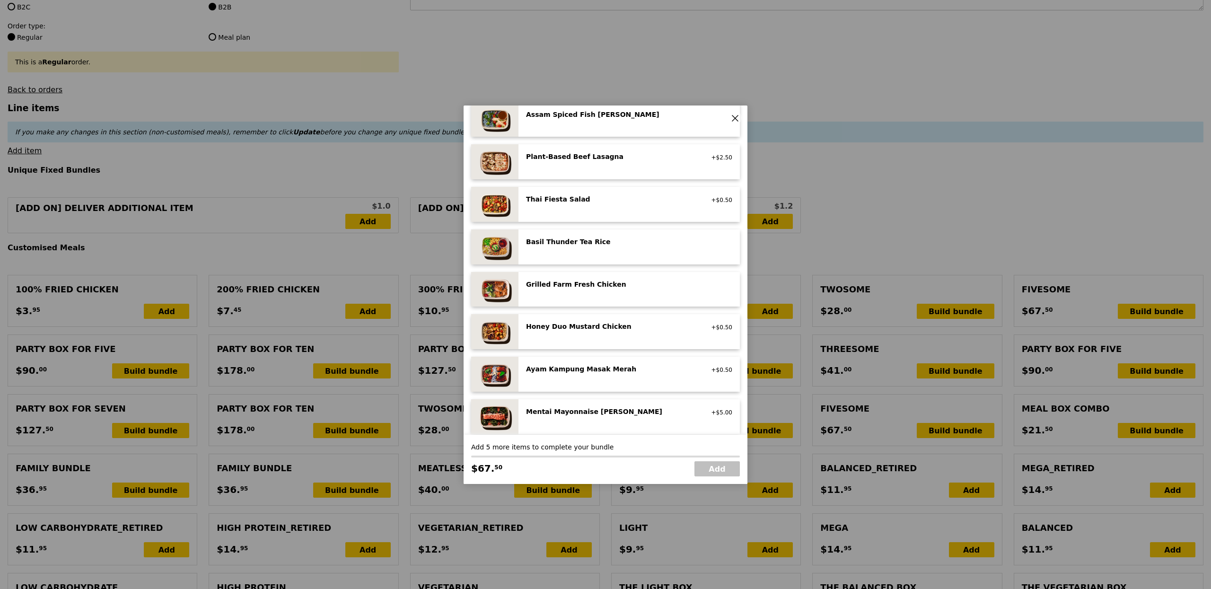
click at [578, 291] on div "Grilled Farm Fresh Chicken high protein, contains allium, dairy, nuts, soy" at bounding box center [629, 290] width 206 height 20
click at [578, 291] on div "Grilled Farm Fresh Chicken high protein, contains allium, dairy, nuts, soy Remo…" at bounding box center [629, 290] width 206 height 20
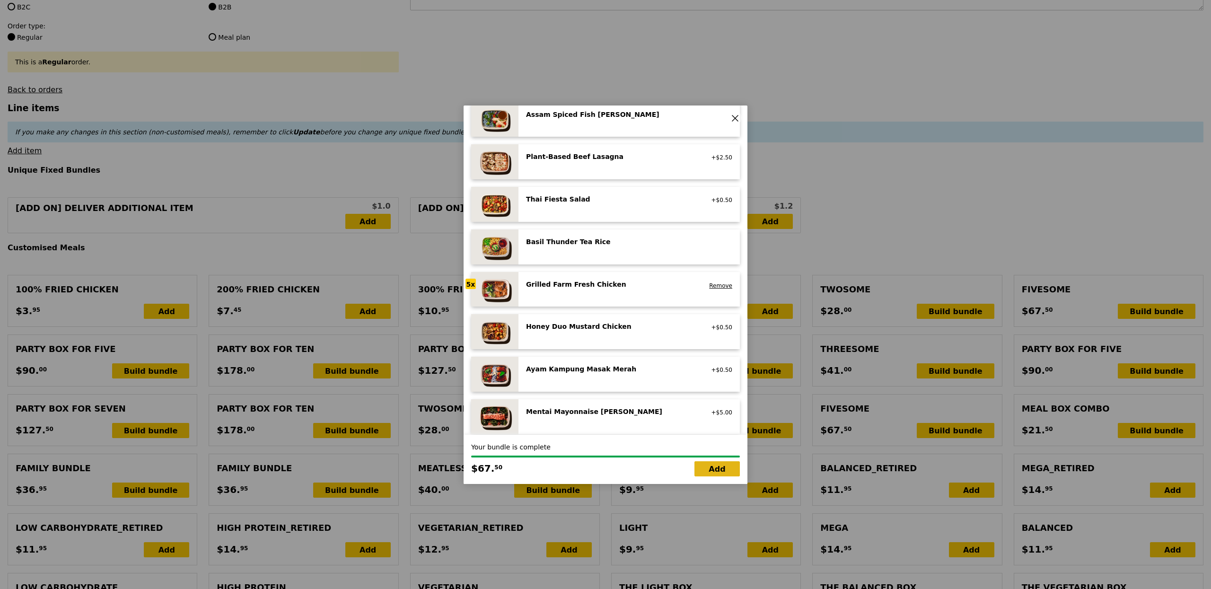
click at [707, 475] on link "Add" at bounding box center [717, 468] width 45 height 15
type input "Loading..."
type input "67.50"
type input "5.28"
type input "5.75"
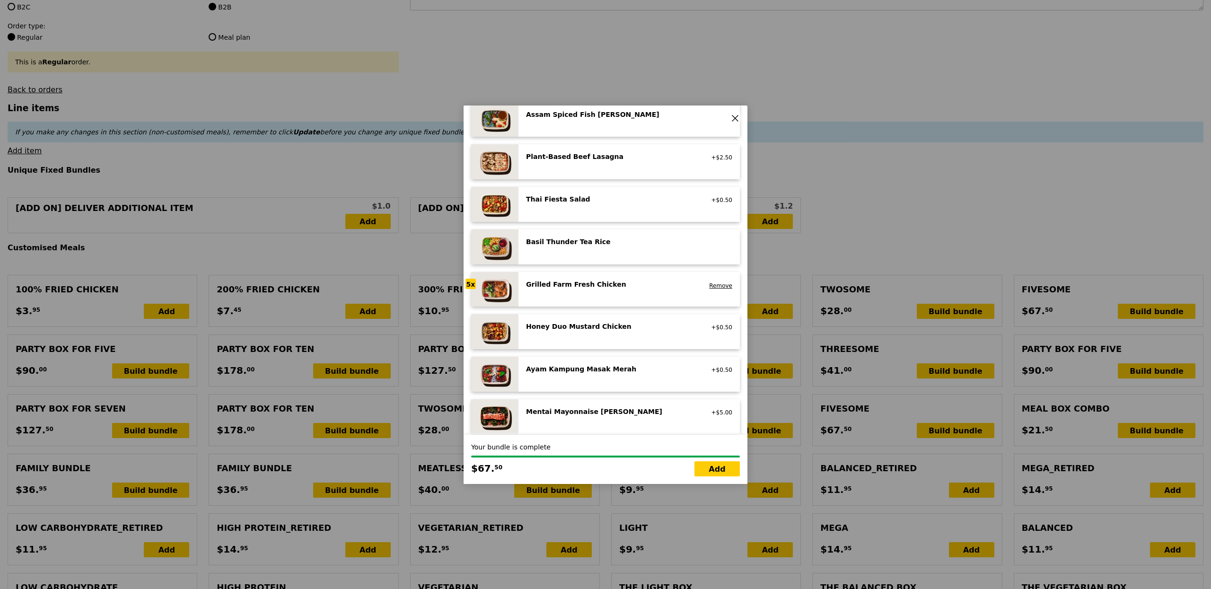
type input "73.25"
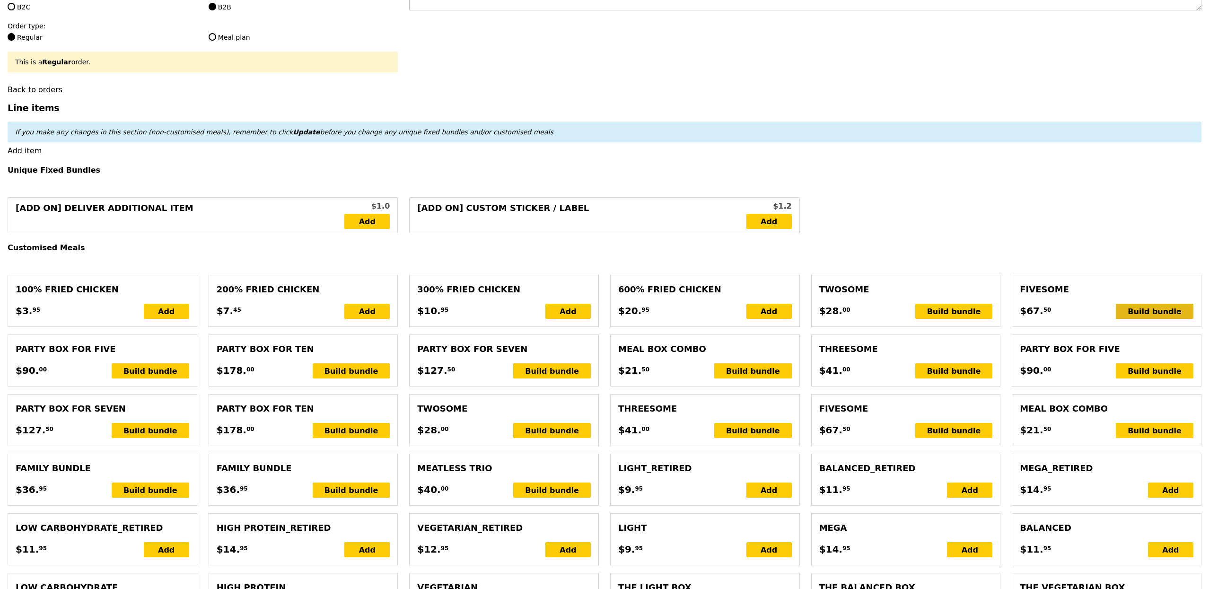
click at [1168, 311] on div "Build bundle" at bounding box center [1155, 311] width 78 height 15
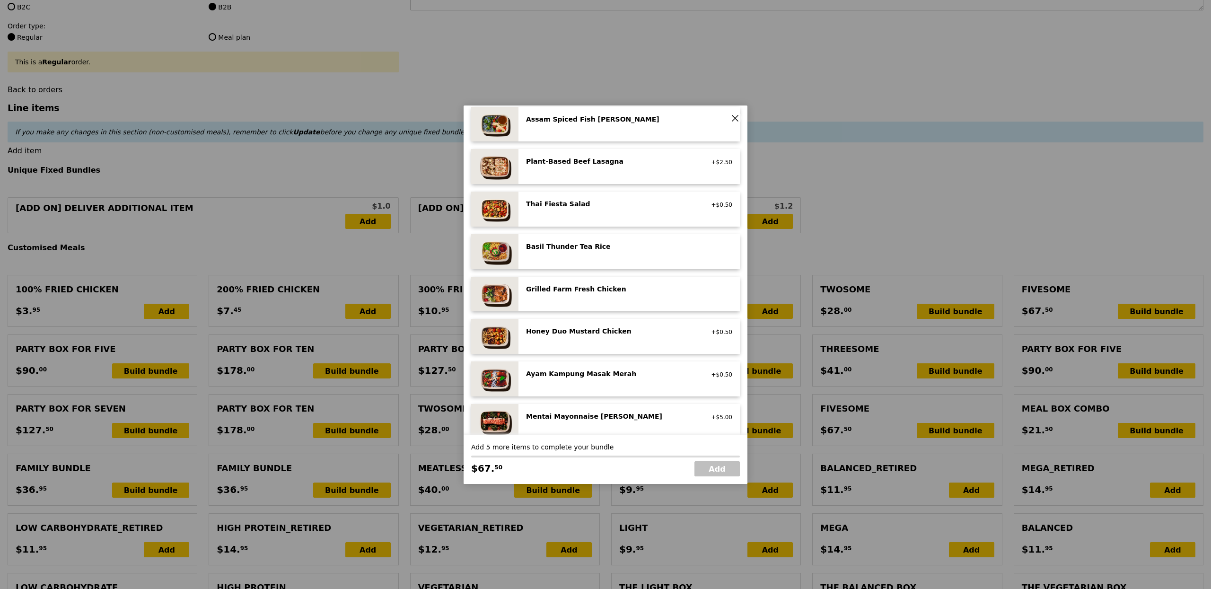
scroll to position [120, 0]
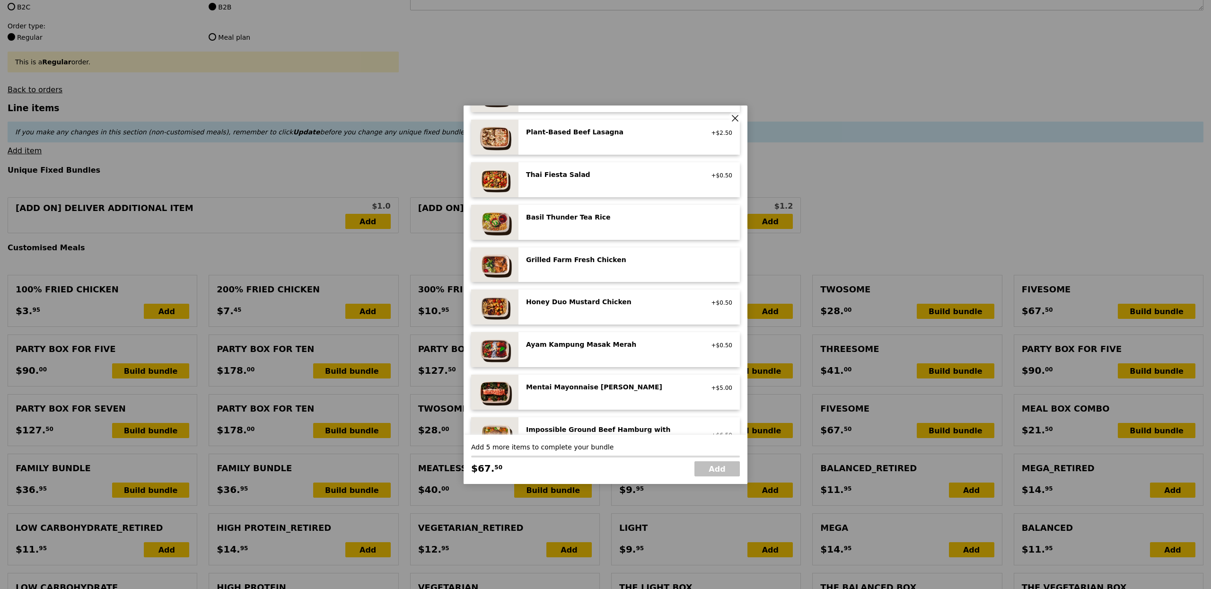
click at [612, 299] on div "Honey Duo Mustard Chicken" at bounding box center [611, 301] width 170 height 9
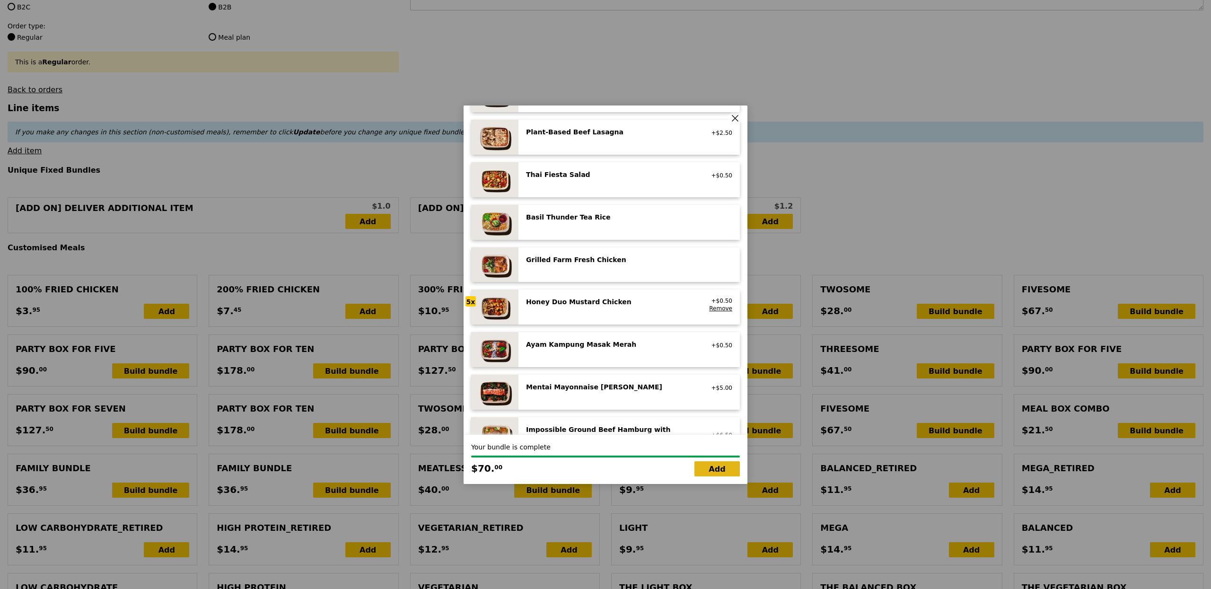
click at [714, 469] on link "Add" at bounding box center [717, 468] width 45 height 15
type input "Loading..."
type input "137.50"
type input "3.62"
type input "3.95"
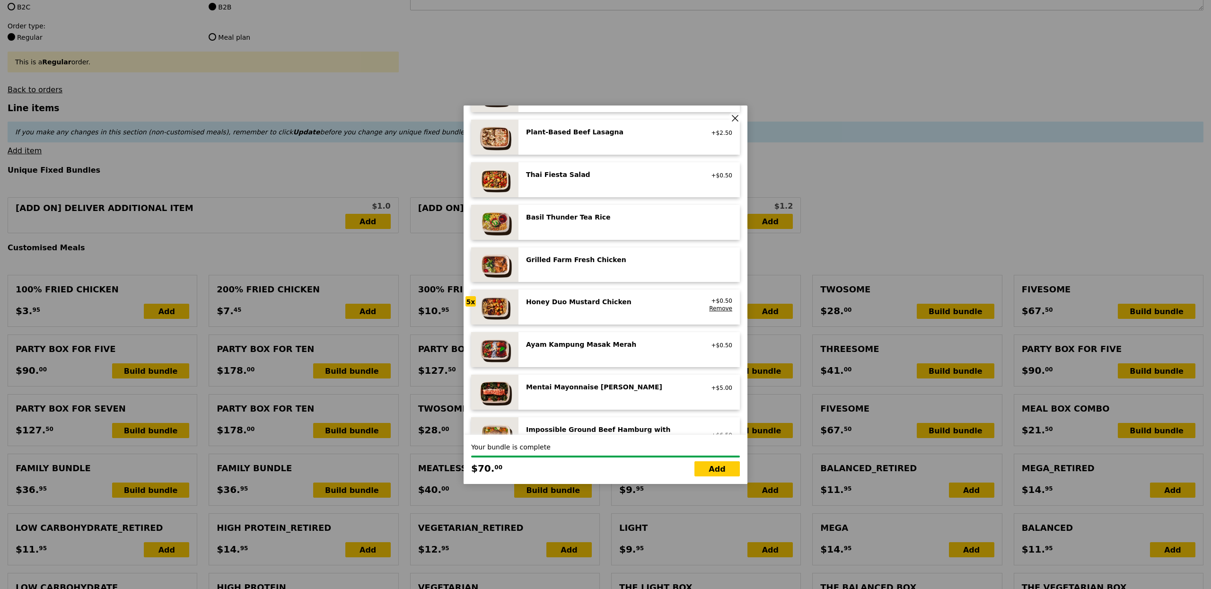
type input "141.45"
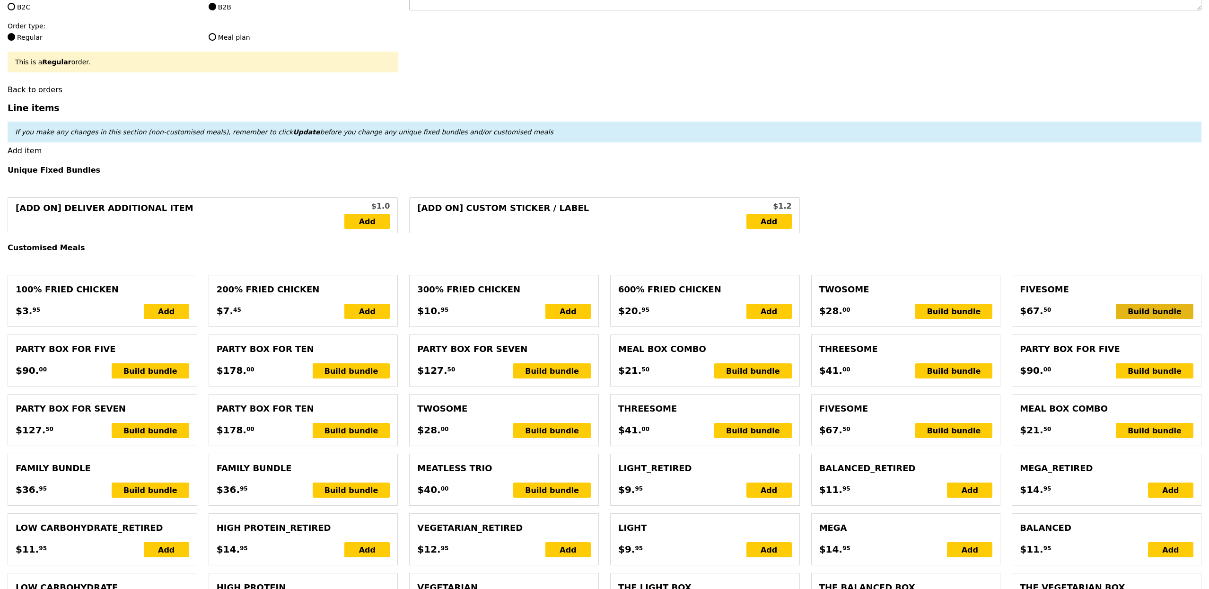
click at [1145, 315] on div "Build bundle" at bounding box center [1155, 311] width 78 height 15
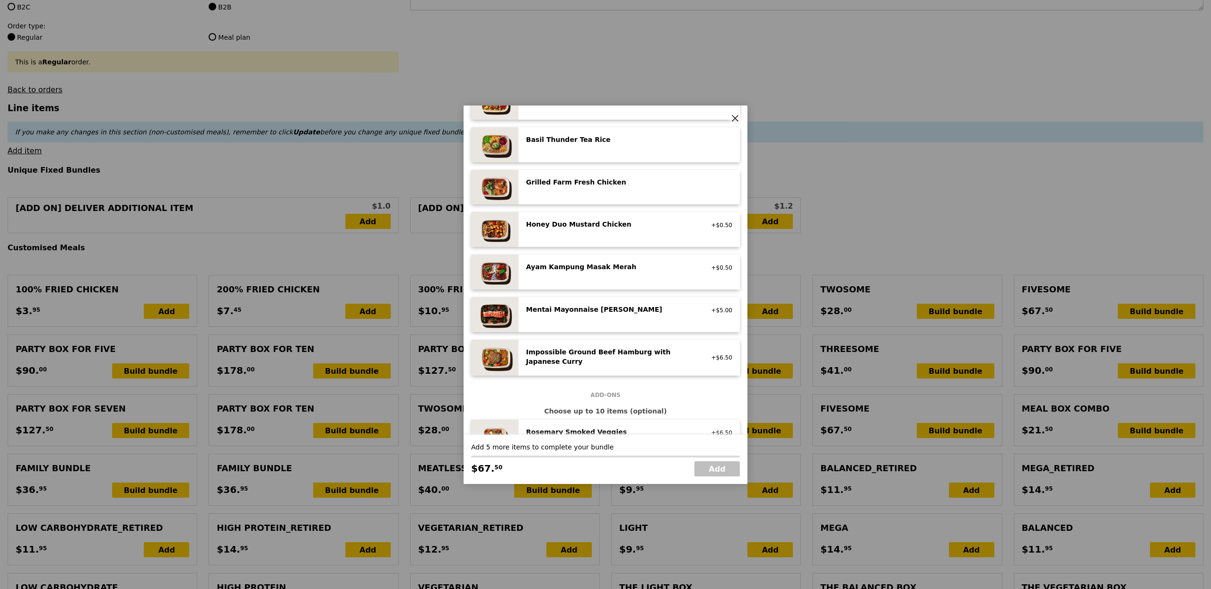
scroll to position [220, 0]
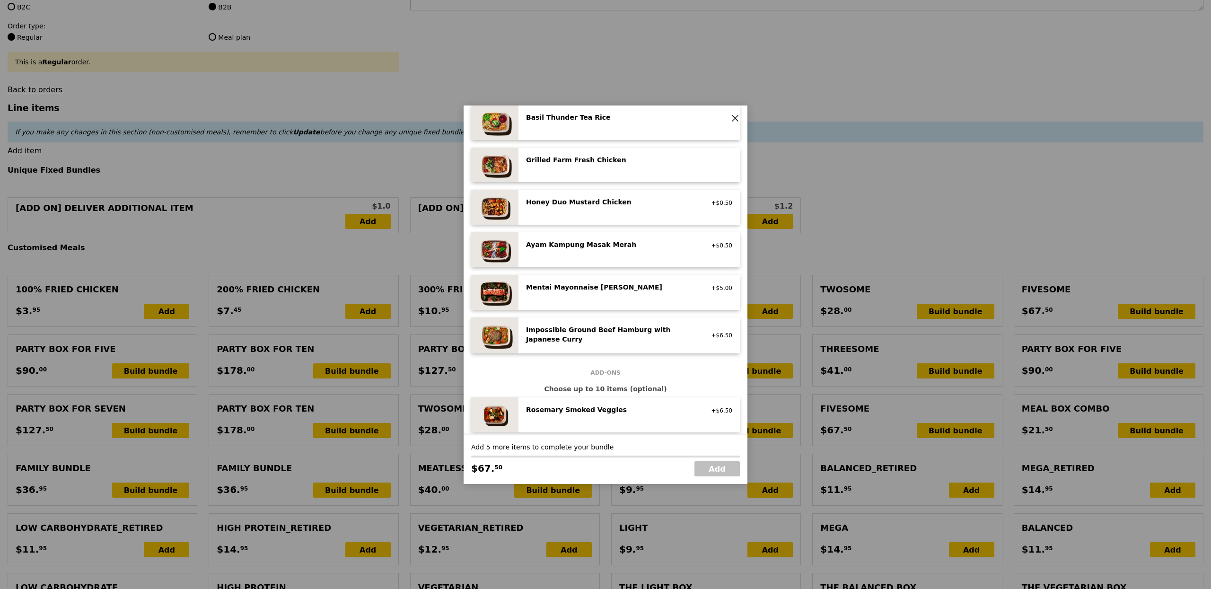
click at [666, 301] on div "Mentai Mayonnaise Aburi Salmon pescatarian, contains egg, soy, wheat +$5.00" at bounding box center [629, 292] width 206 height 20
click at [666, 301] on div "Mentai Mayonnaise Aburi Salmon pescatarian, contains egg, soy, wheat +$5.00 Rem…" at bounding box center [629, 292] width 206 height 20
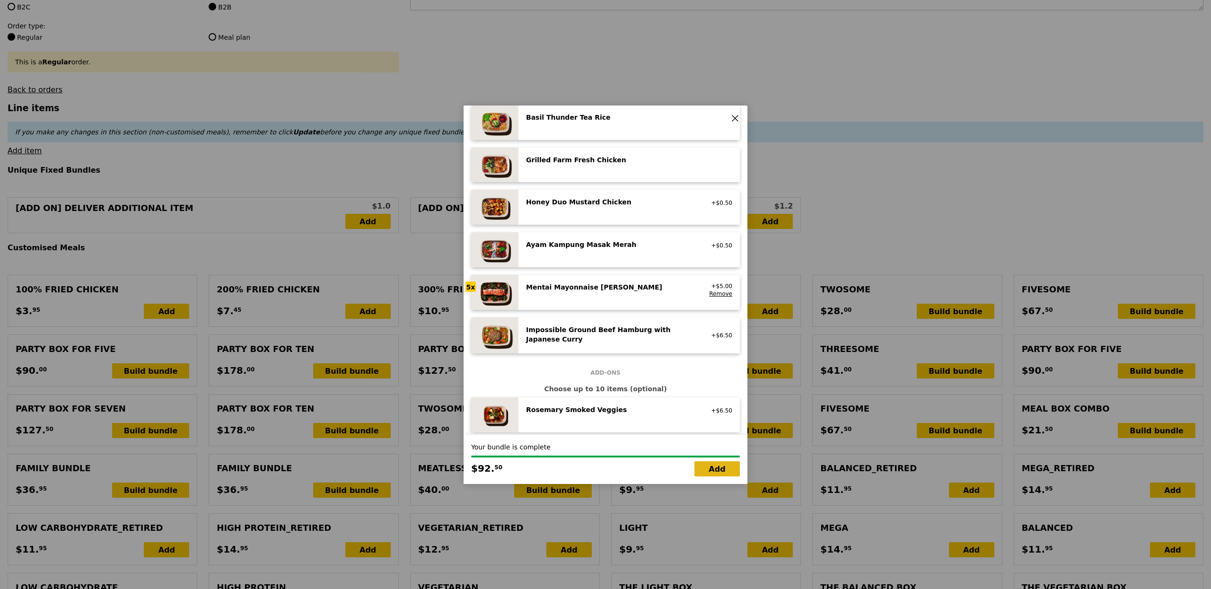
click at [721, 473] on link "Add" at bounding box center [717, 468] width 45 height 15
type input "Loading..."
type input "230.00"
type input "233.95"
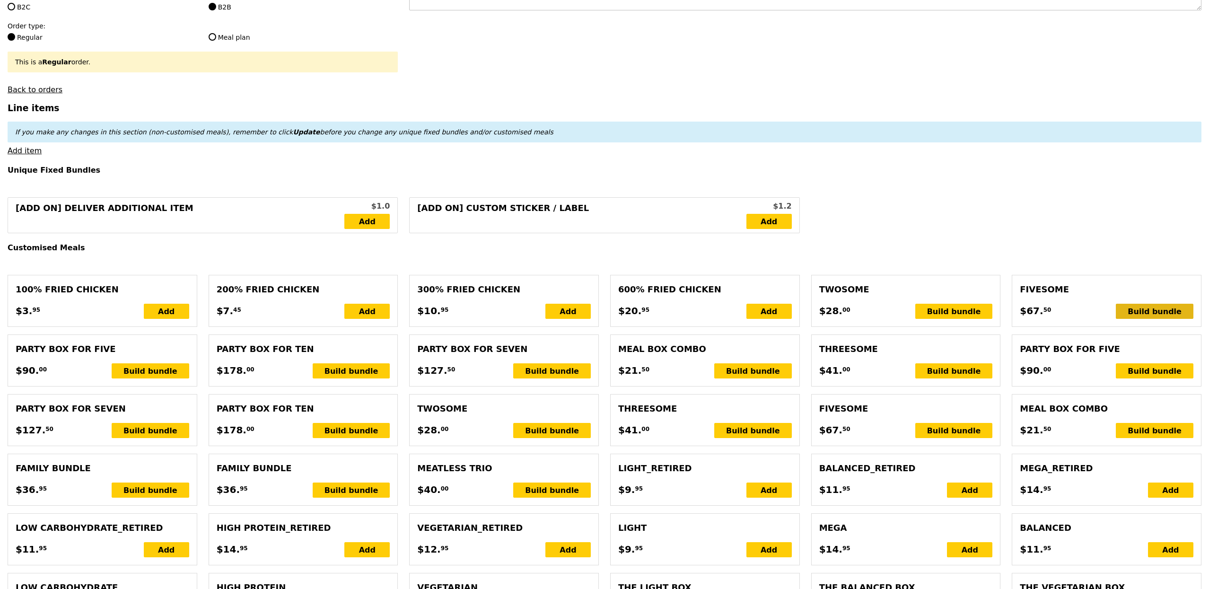
click at [1169, 319] on div "Build bundle" at bounding box center [1155, 311] width 78 height 15
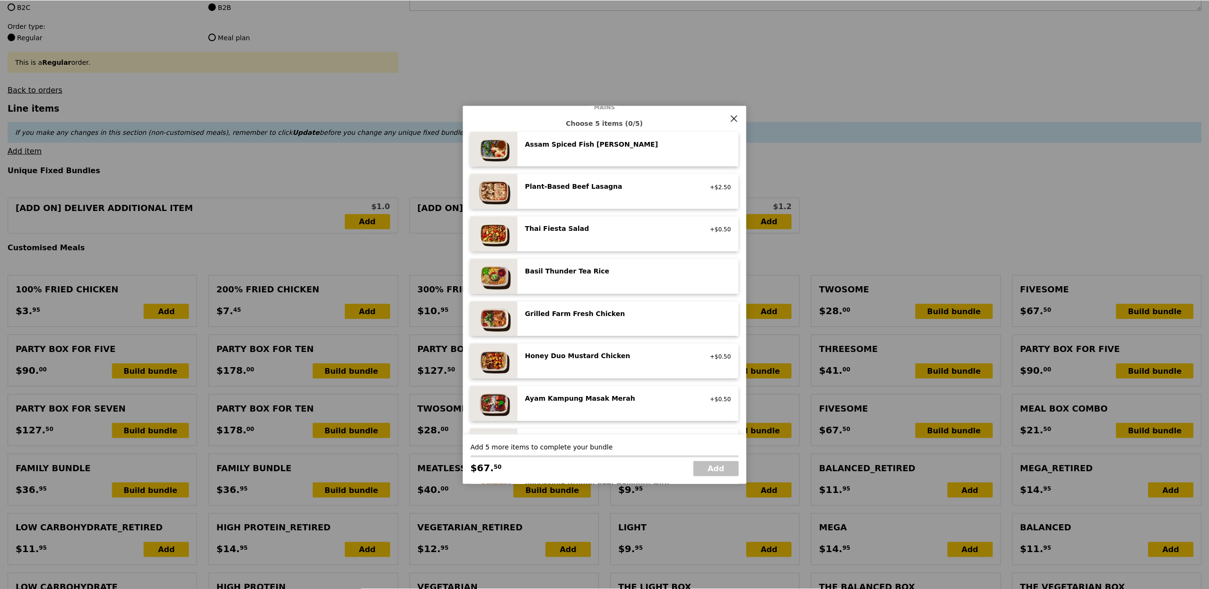
scroll to position [86, 0]
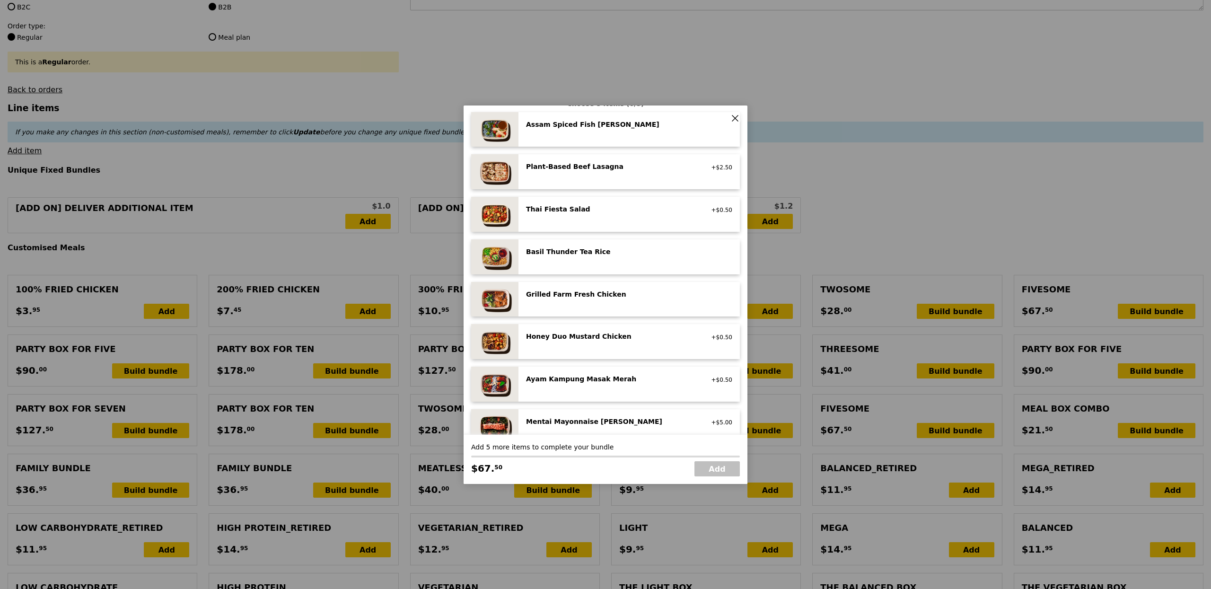
click at [591, 302] on div "Grilled Farm Fresh Chicken high protein, contains allium, dairy, nuts, soy" at bounding box center [629, 300] width 206 height 20
click at [591, 302] on div "Grilled Farm Fresh Chicken high protein, contains allium, dairy, nuts, soy Remo…" at bounding box center [629, 300] width 206 height 20
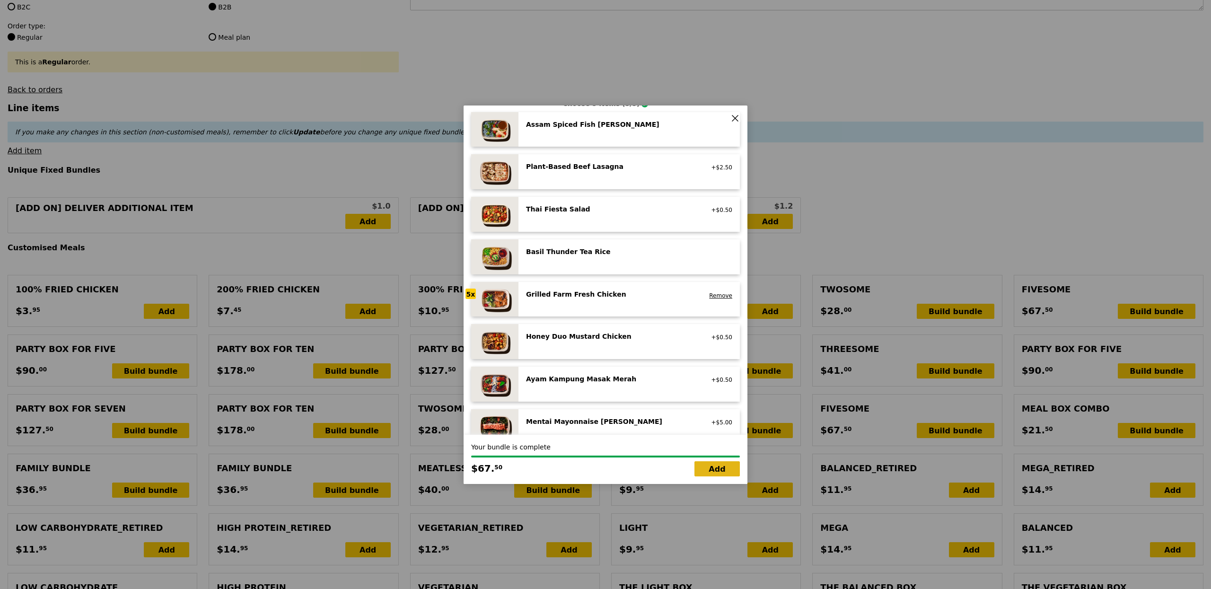
click at [702, 467] on link "Add" at bounding box center [717, 468] width 45 height 15
type input "Loading..."
type input "297.50"
type input "301.45"
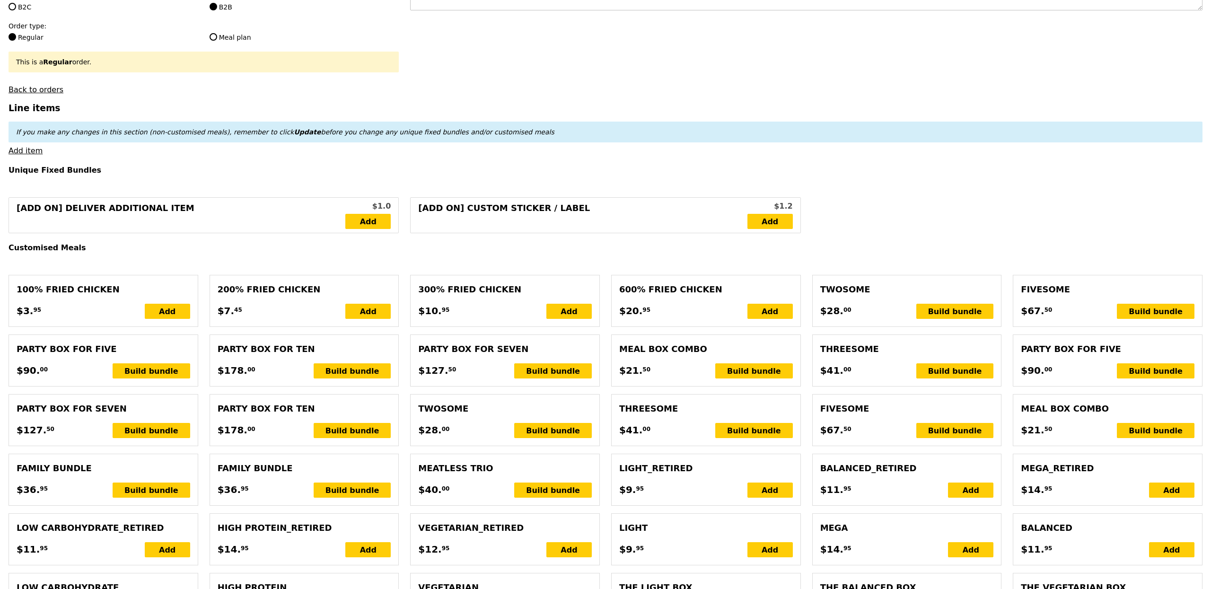
scroll to position [267, 0]
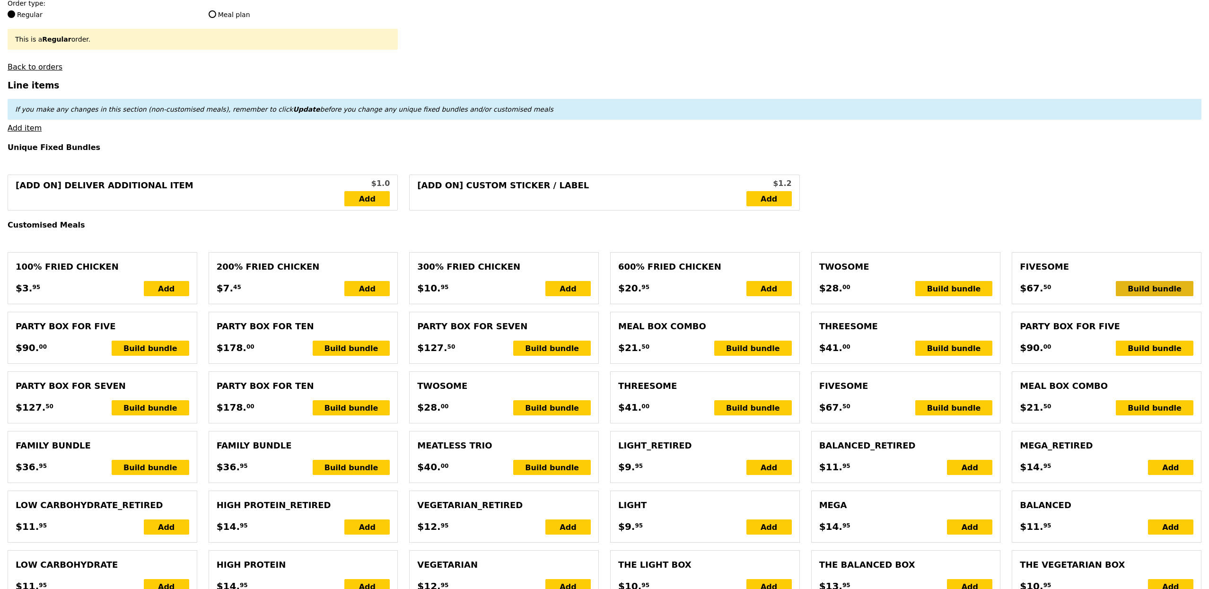
click at [1140, 296] on div "Build bundle" at bounding box center [1155, 288] width 78 height 15
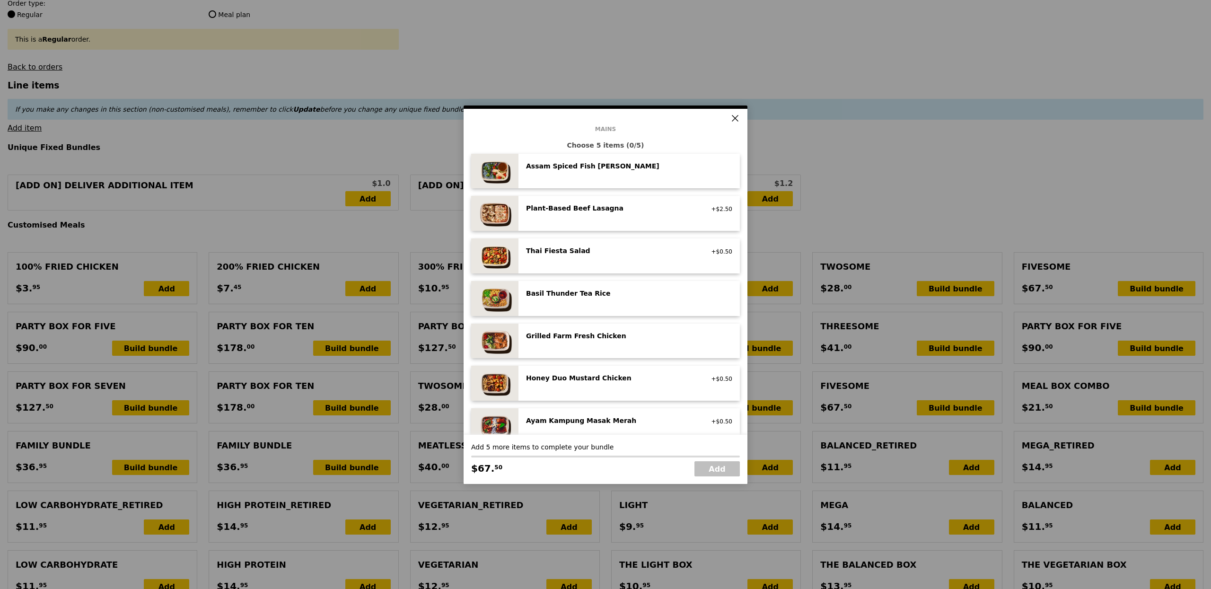
scroll to position [57, 0]
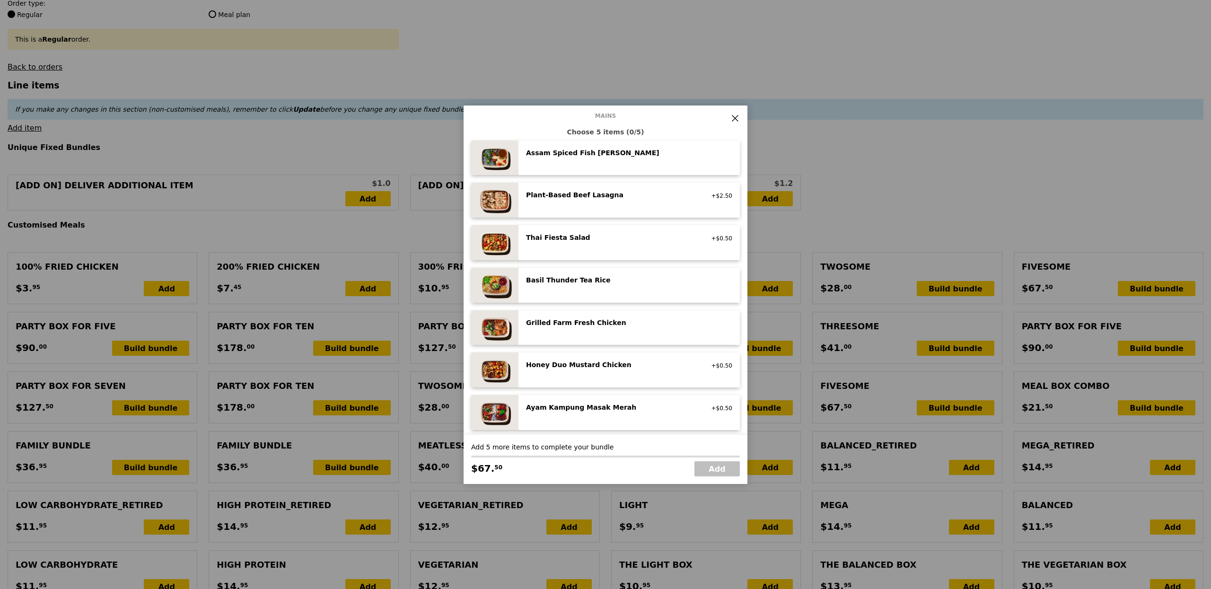
click at [568, 361] on div "Honey Duo Mustard Chicken" at bounding box center [611, 364] width 170 height 9
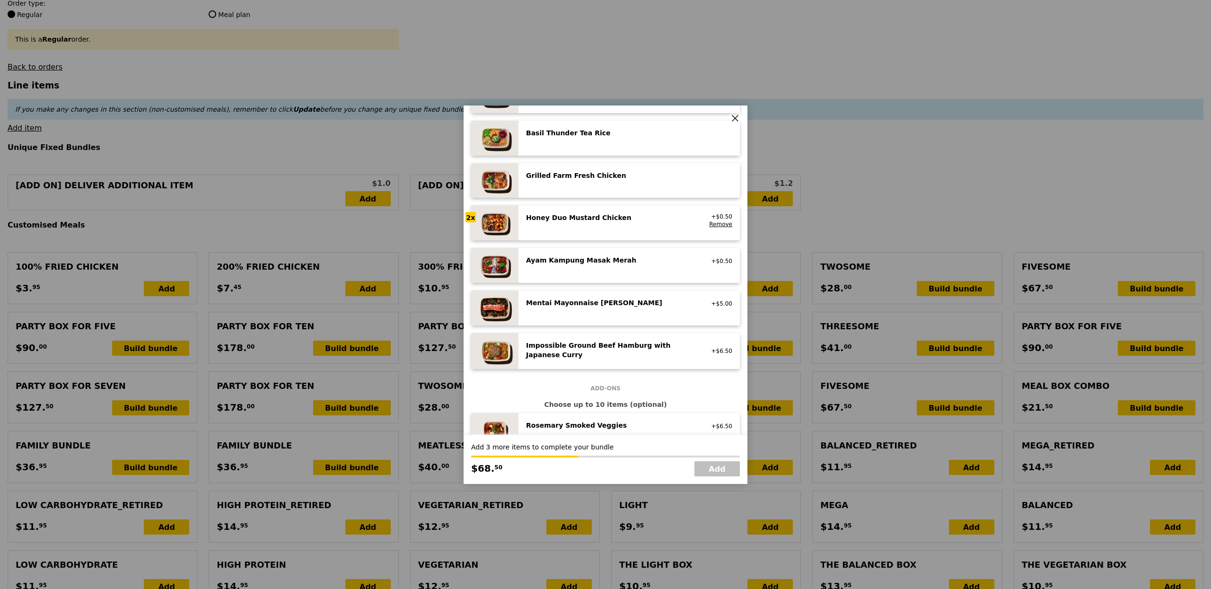
scroll to position [220, 0]
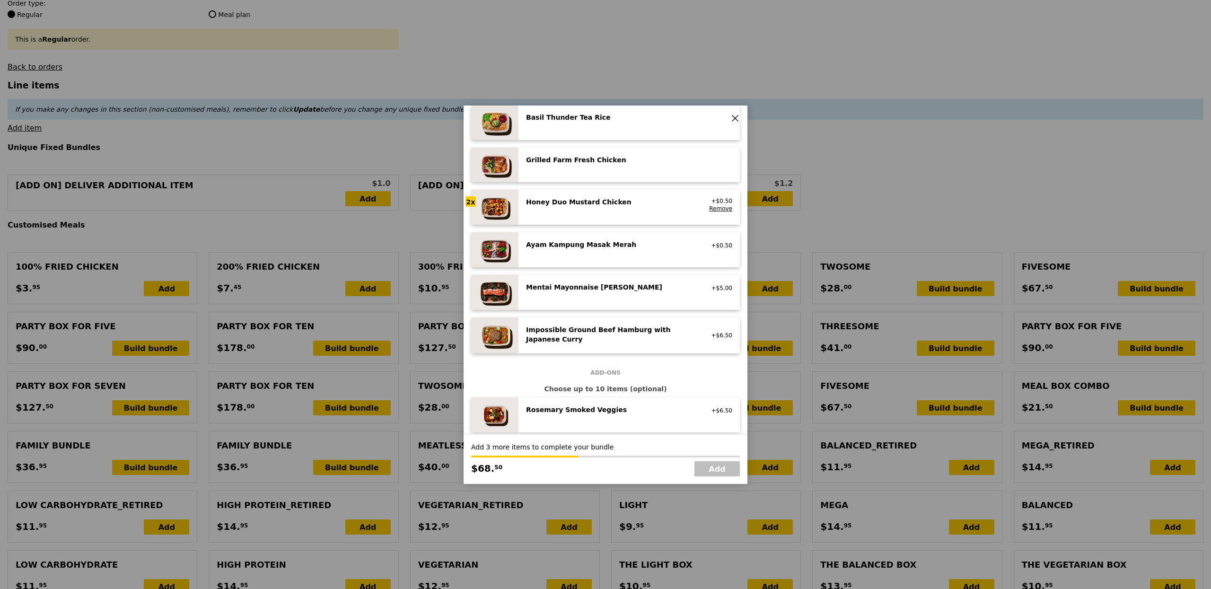
click at [612, 336] on div "Impossible Ground Beef Hamburg with Japanese Curry" at bounding box center [611, 334] width 170 height 19
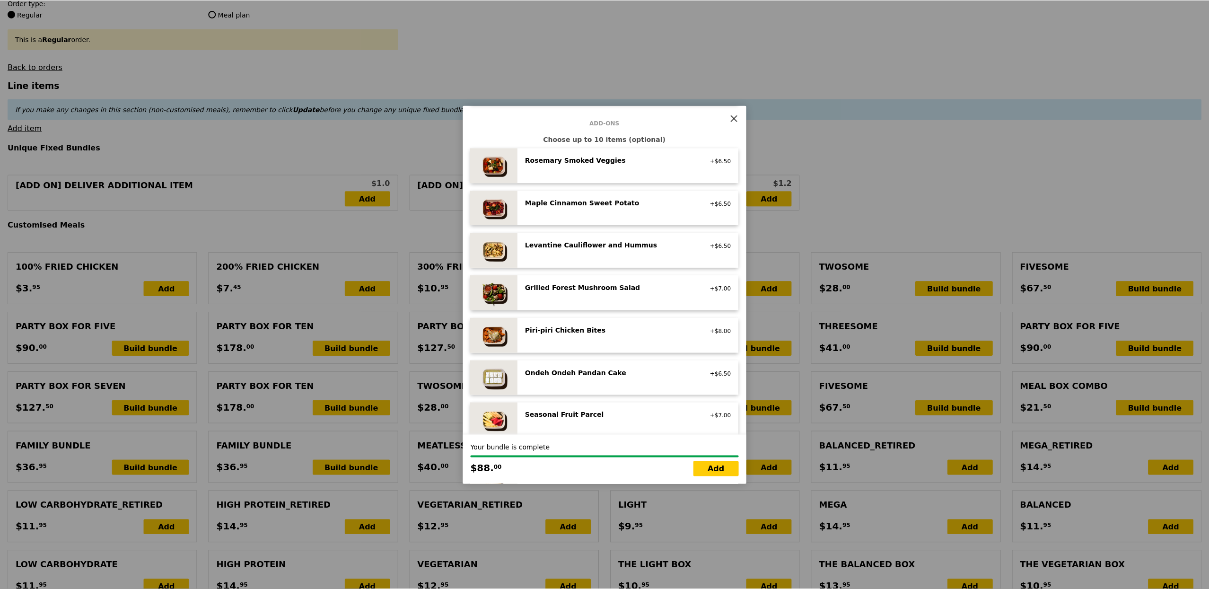
scroll to position [506, 0]
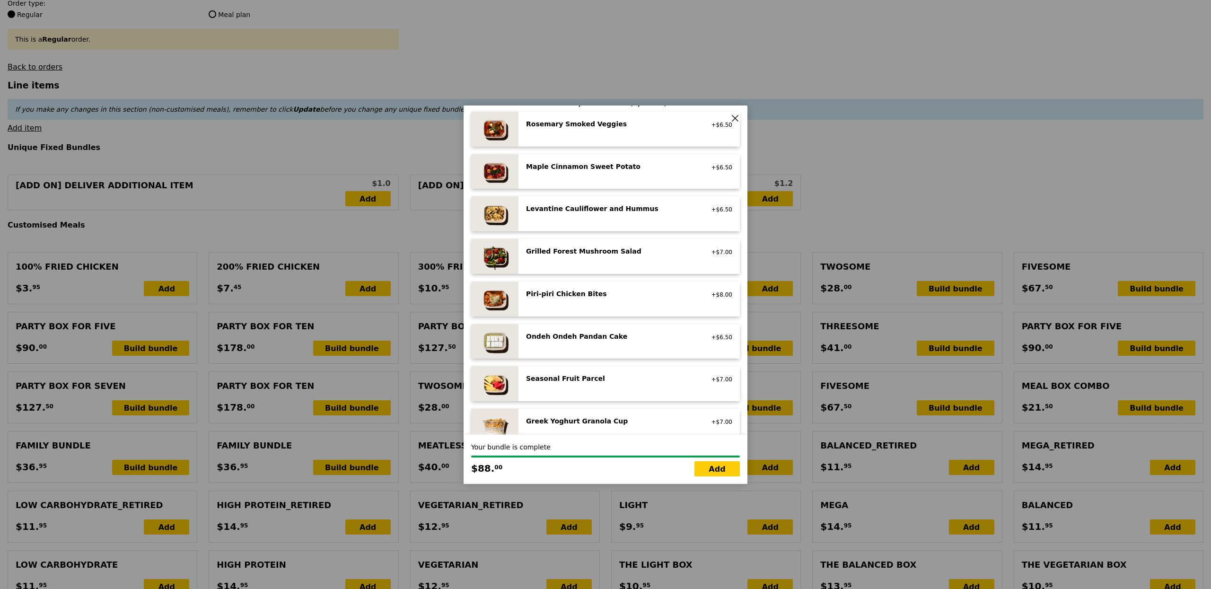
click at [659, 389] on div "Seasonal Fruit Parcel vegan +$7.00" at bounding box center [629, 384] width 206 height 20
click at [659, 389] on div "Seasonal Fruit Parcel vegan +$7.00 Remove" at bounding box center [629, 384] width 206 height 20
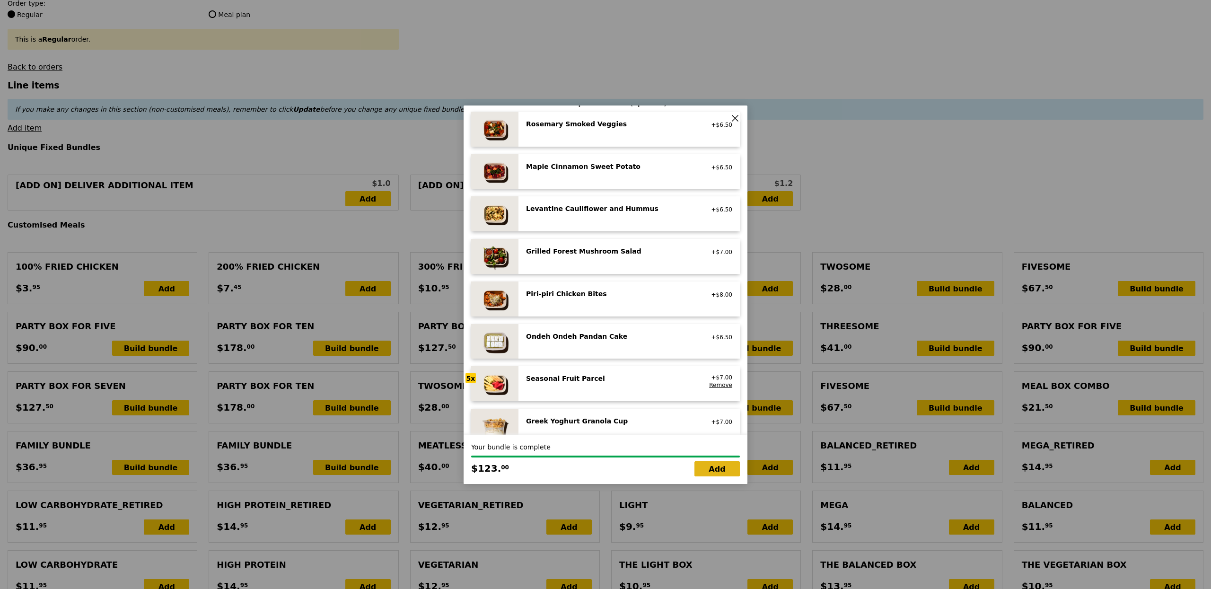
click at [709, 465] on link "Add" at bounding box center [717, 468] width 45 height 15
type input "Loading..."
type input "420.50"
type input "424.45"
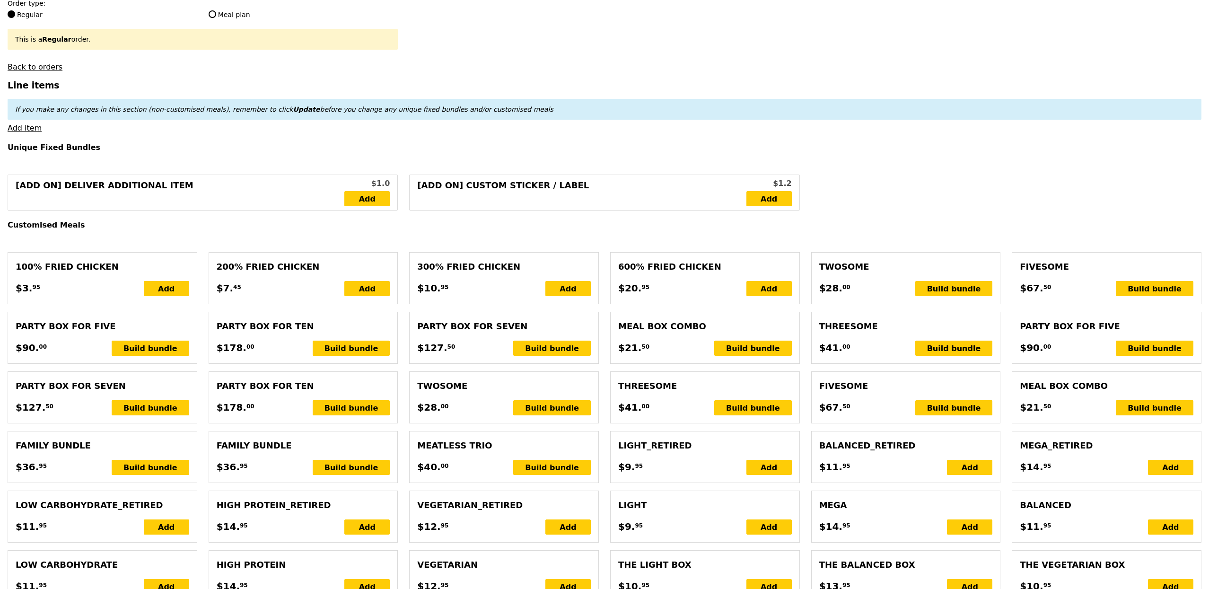
scroll to position [0, 0]
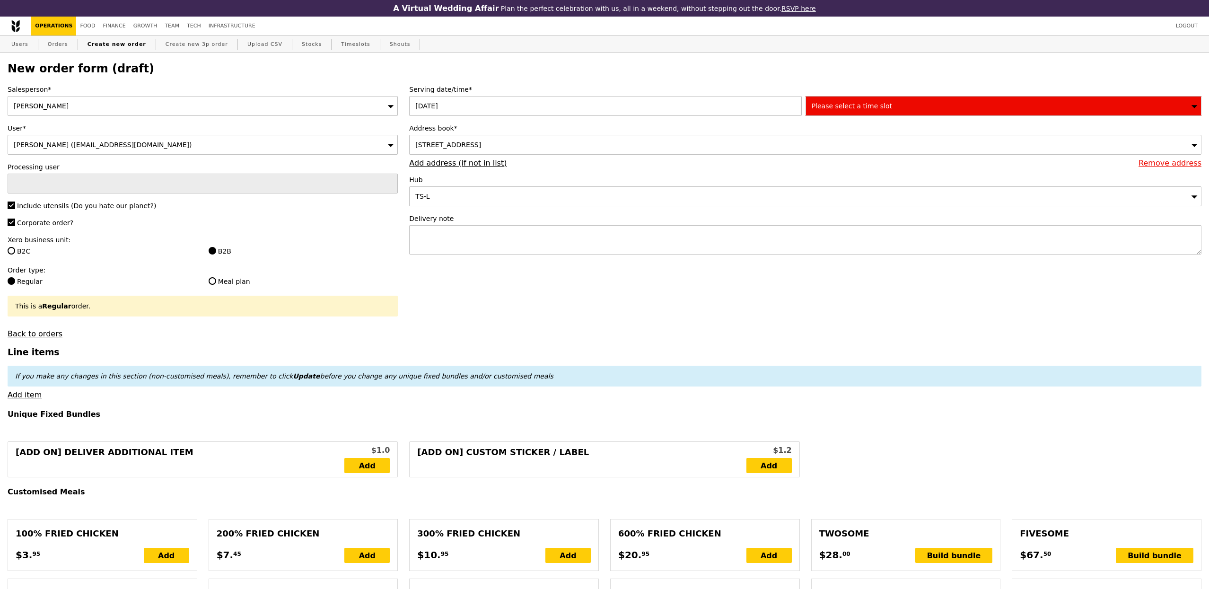
click at [845, 108] on span "Please select a time slot" at bounding box center [852, 106] width 80 height 8
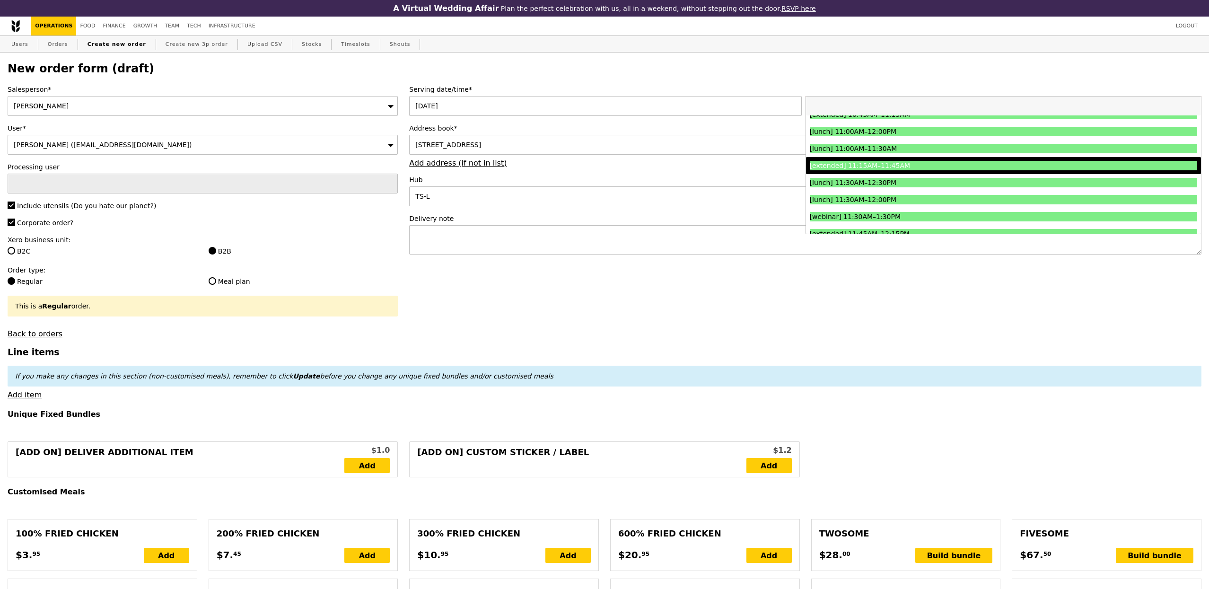
scroll to position [307, 0]
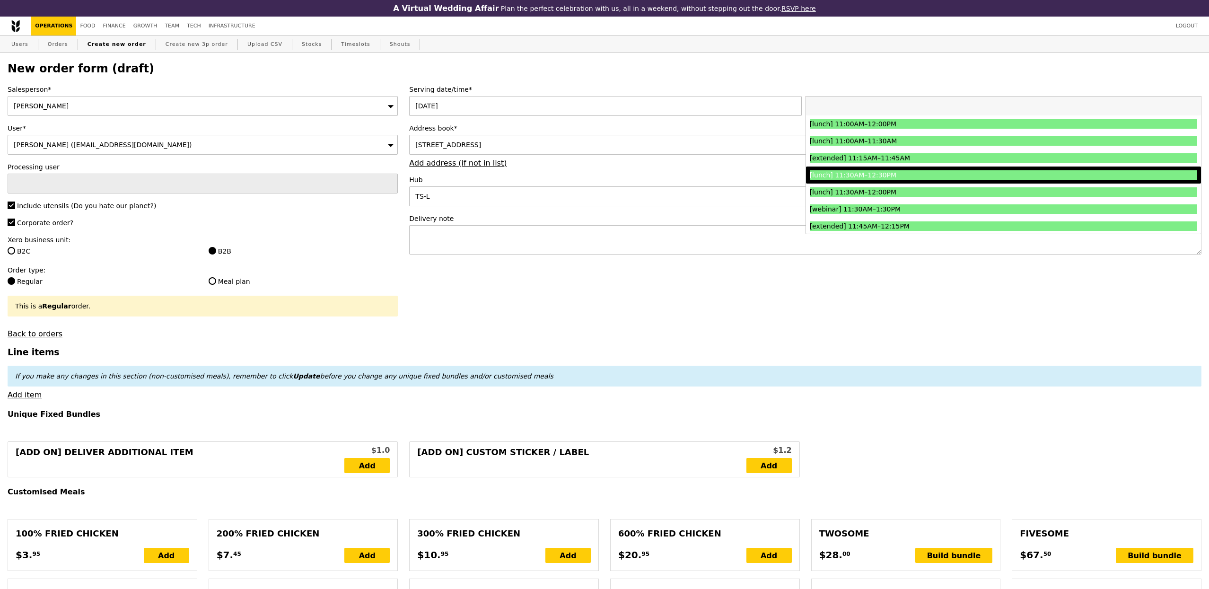
click at [877, 175] on div "[lunch] 11:30AM–12:30PM" at bounding box center [955, 174] width 291 height 9
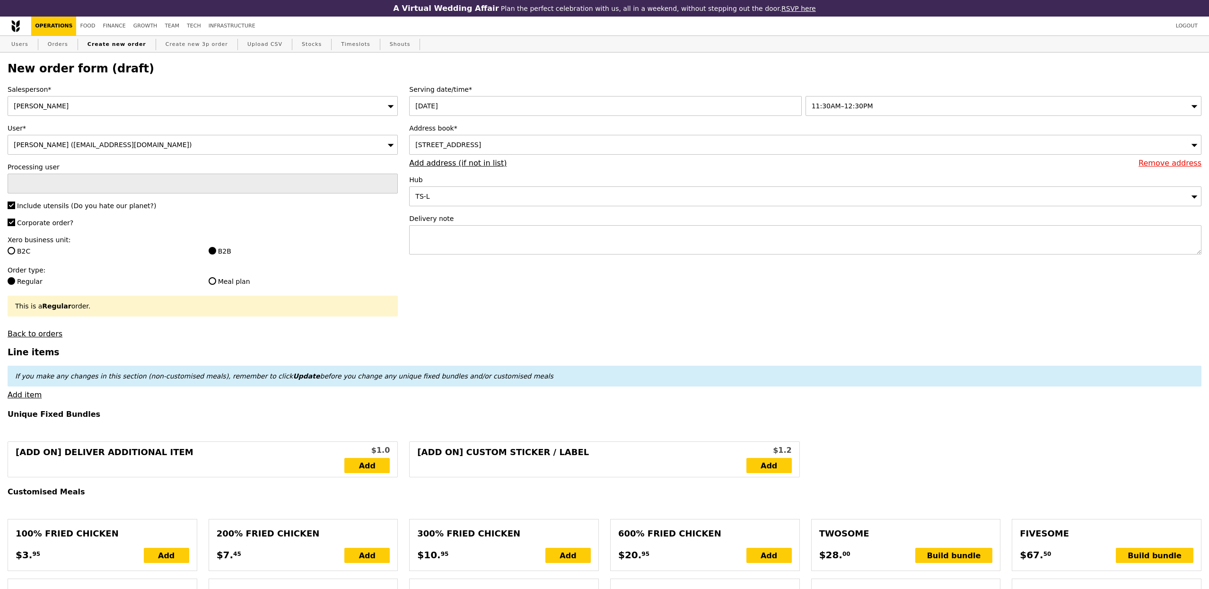
type input "Confirm"
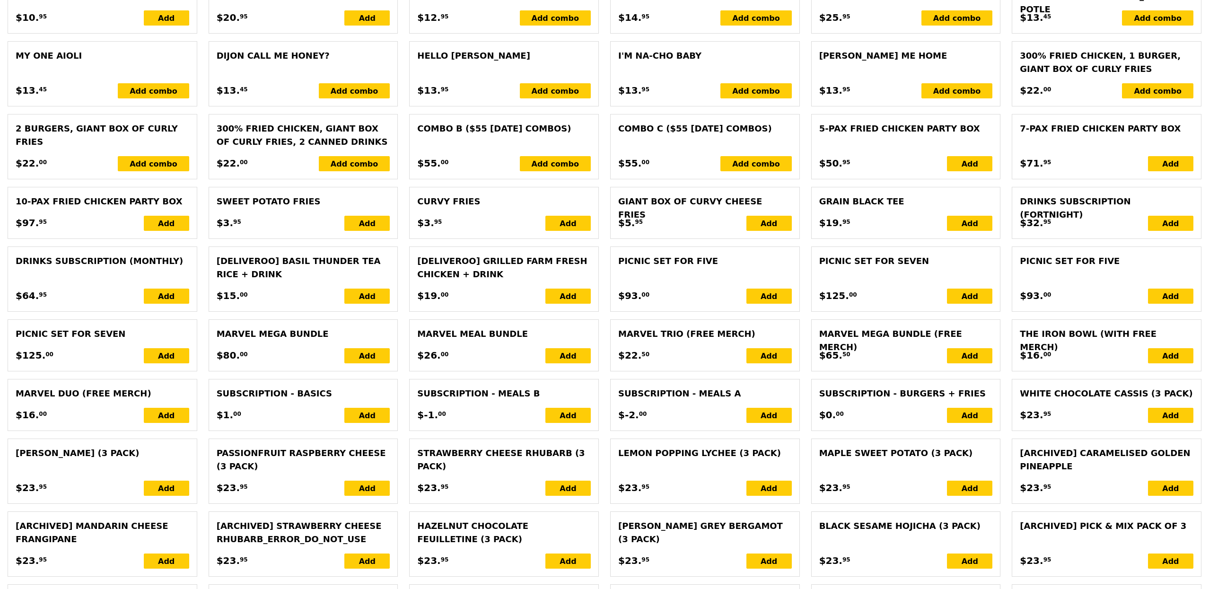
scroll to position [1774, 0]
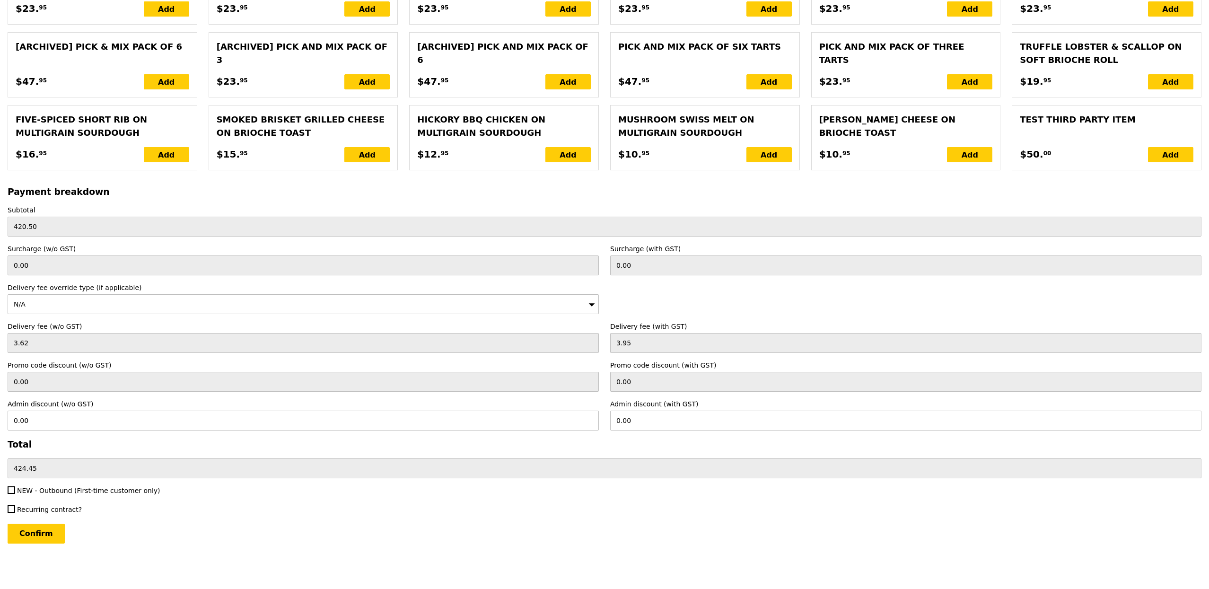
click at [75, 490] on span "NEW - Outbound (First-time customer only)" at bounding box center [88, 491] width 143 height 8
click at [15, 490] on input "NEW - Outbound (First-time customer only)" at bounding box center [12, 490] width 8 height 8
checkbox input "true"
click at [55, 528] on input "Confirm" at bounding box center [36, 534] width 57 height 20
type input "Loading..."
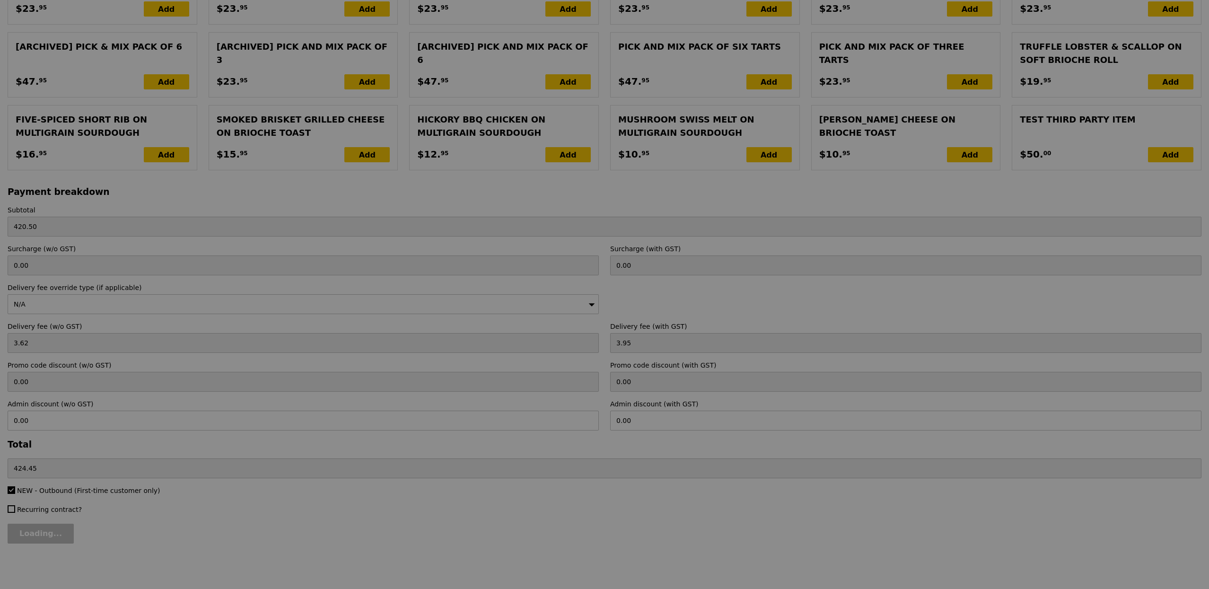
type input "1.79"
type input "1.95"
type input "426.40"
type input "Loading..."
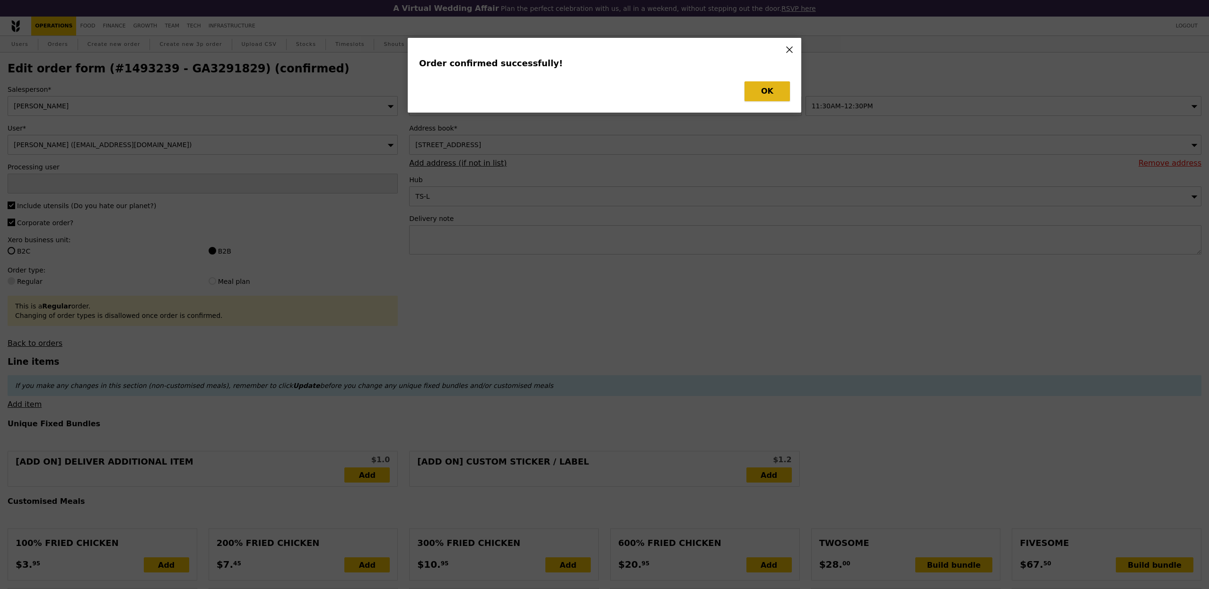
click at [764, 85] on button "OK" at bounding box center [767, 91] width 45 height 20
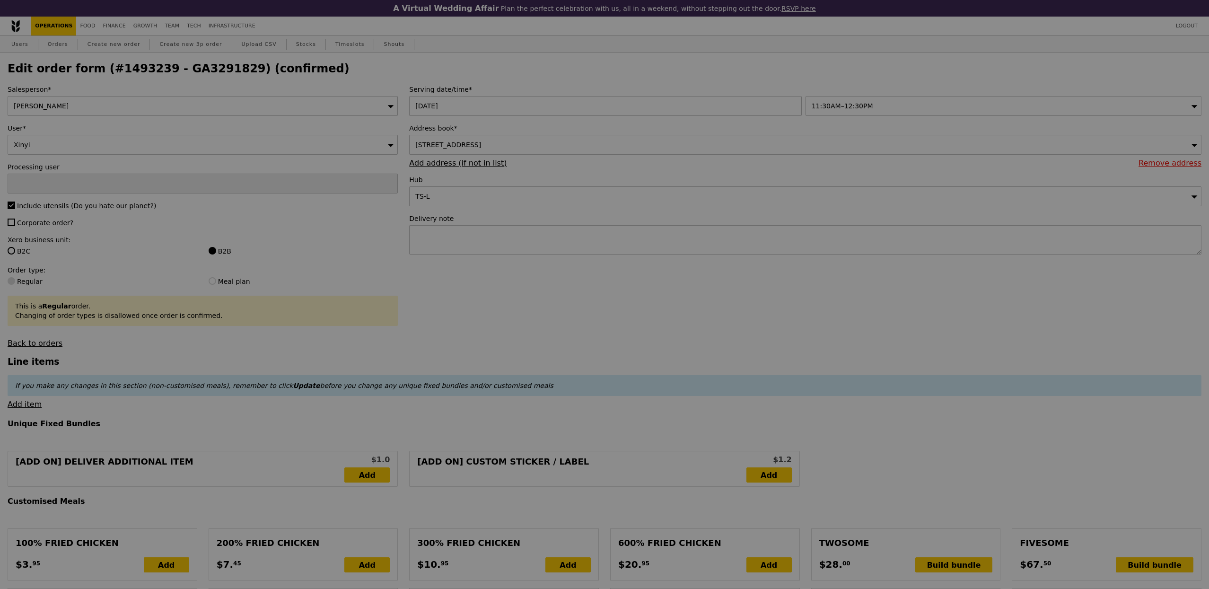
type input "[PERSON_NAME]"
type input "Loading..."
checkbox input "false"
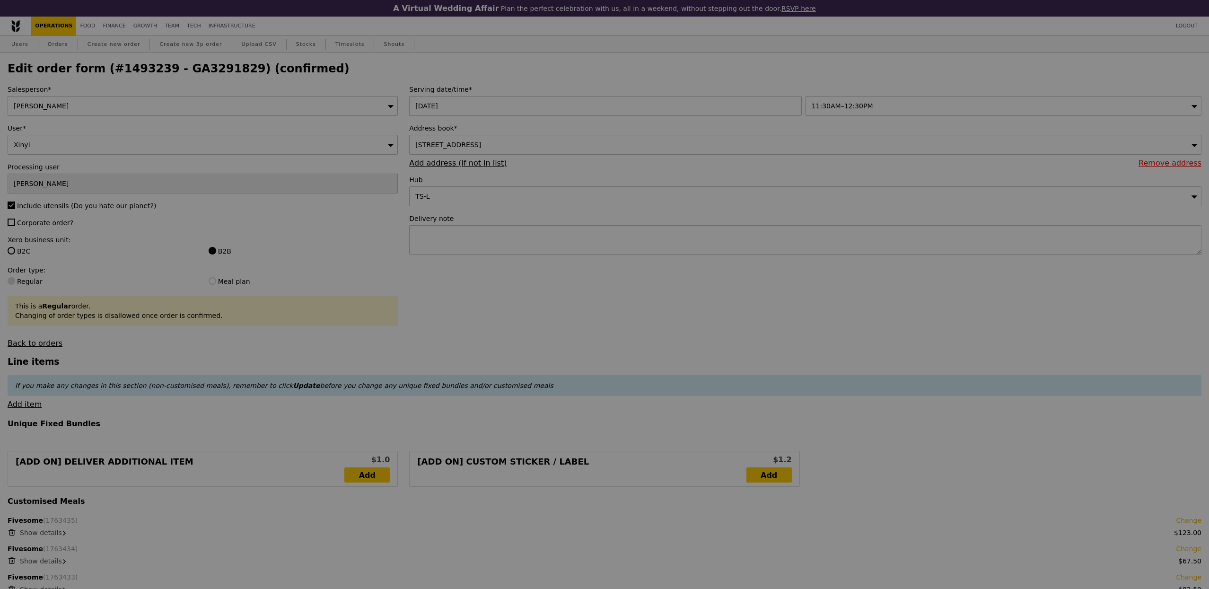
type input "Update"
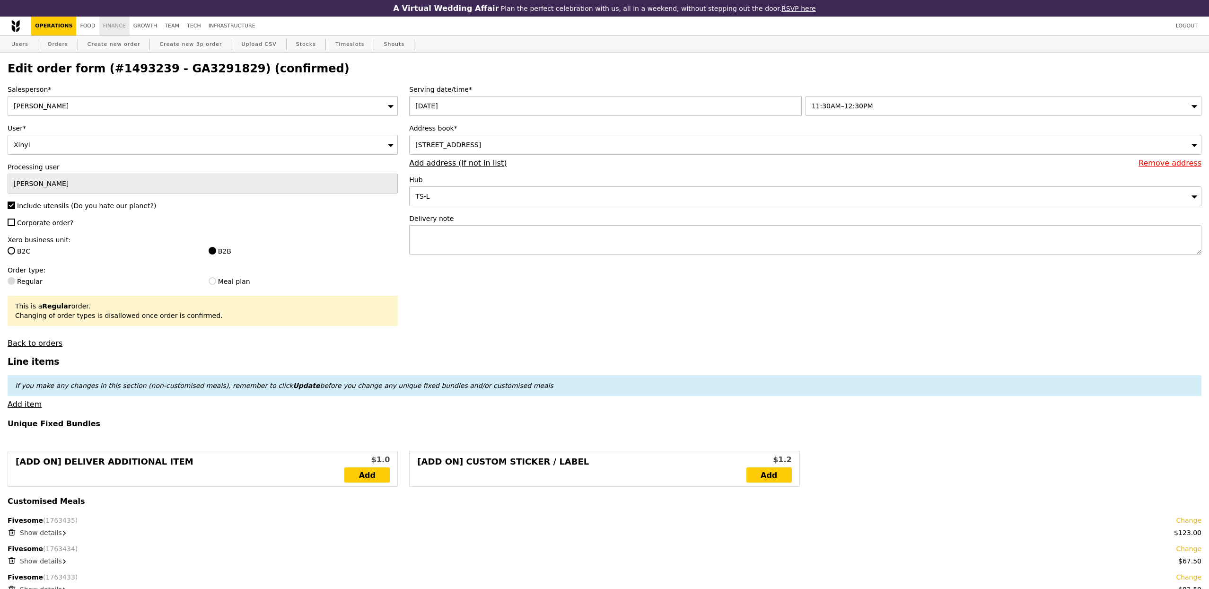
click at [119, 27] on link "Finance" at bounding box center [114, 26] width 30 height 19
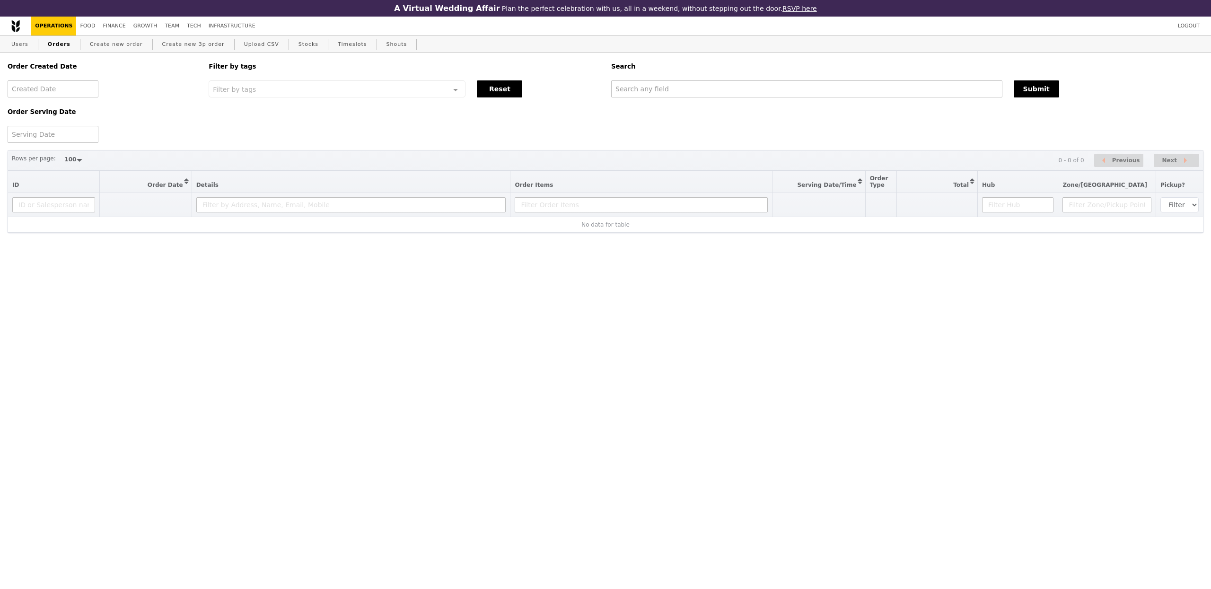
select select "100"
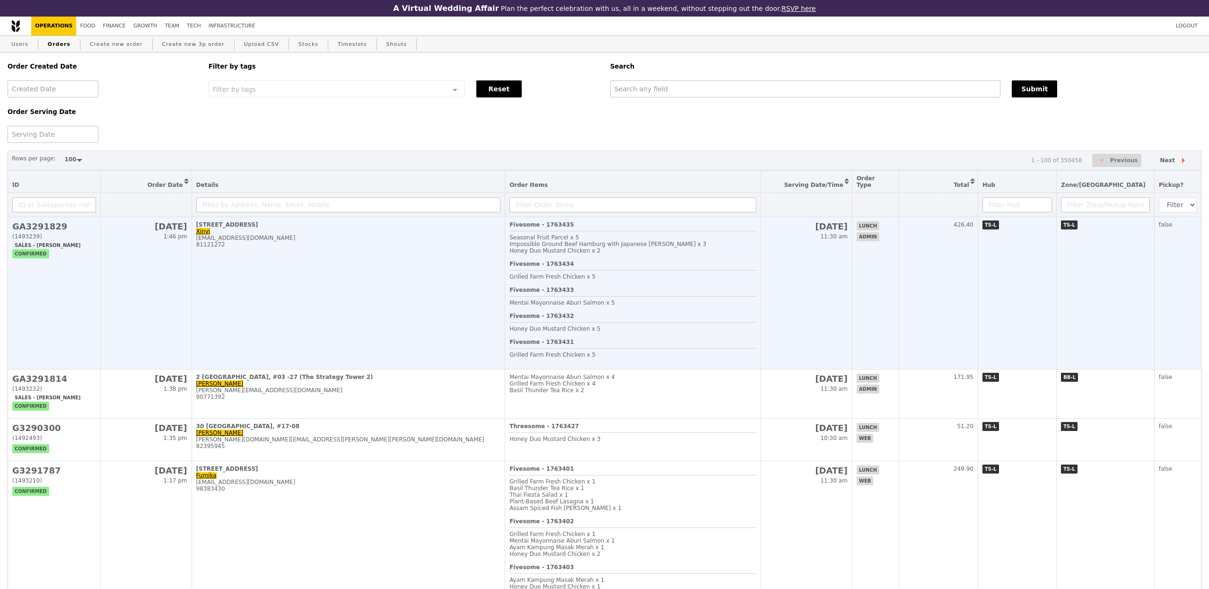
click at [363, 269] on td "12 Marina Boulevard, #36-01/02 Xinyi xinyichoy@hotmail.com 81121272" at bounding box center [349, 293] width 314 height 152
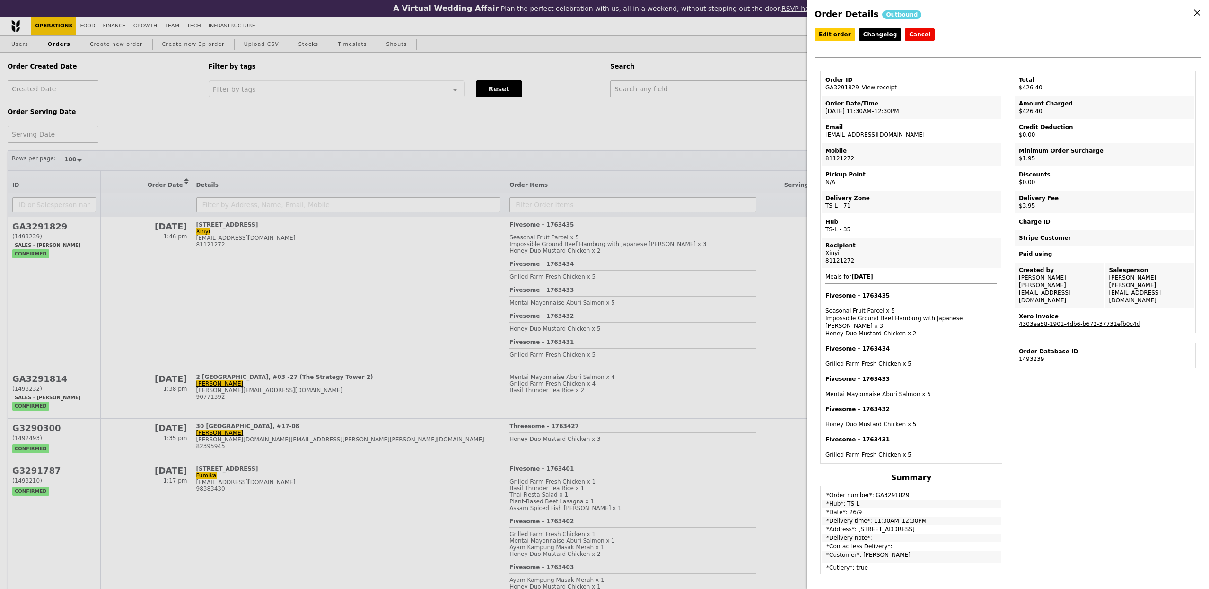
click at [1098, 313] on div "Xero Invoice" at bounding box center [1105, 317] width 172 height 8
click at [1095, 321] on link "4303ea58-1901-4db6-b672-37731efb0c4d" at bounding box center [1079, 324] width 121 height 7
